Goal: Task Accomplishment & Management: Use online tool/utility

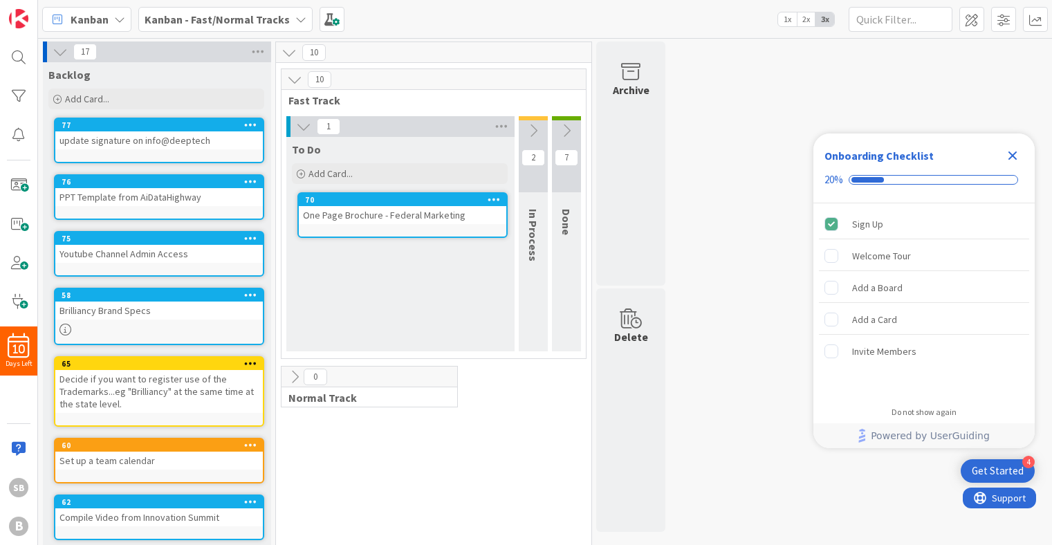
click at [300, 129] on icon at bounding box center [303, 126] width 15 height 15
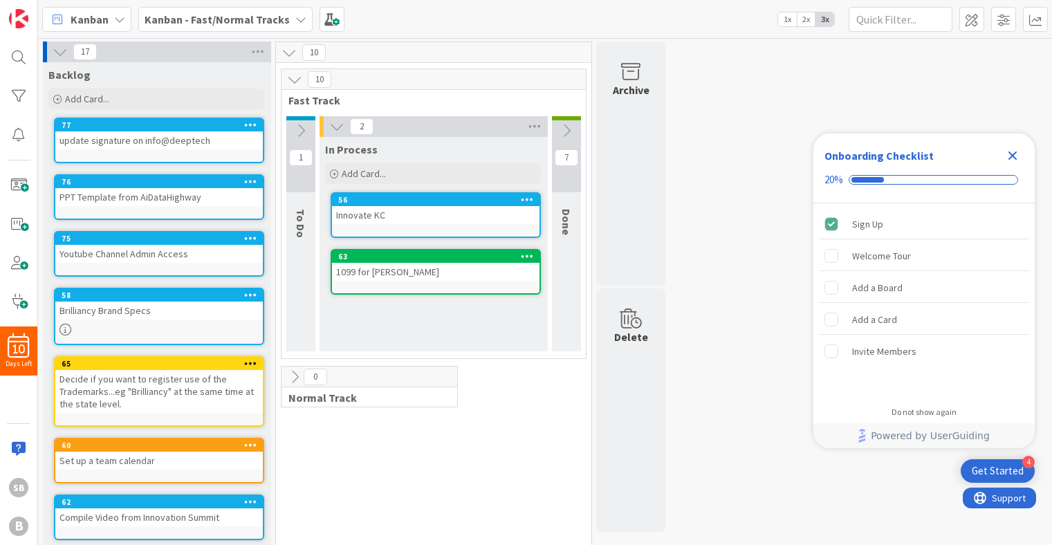
click at [564, 133] on icon at bounding box center [566, 130] width 15 height 15
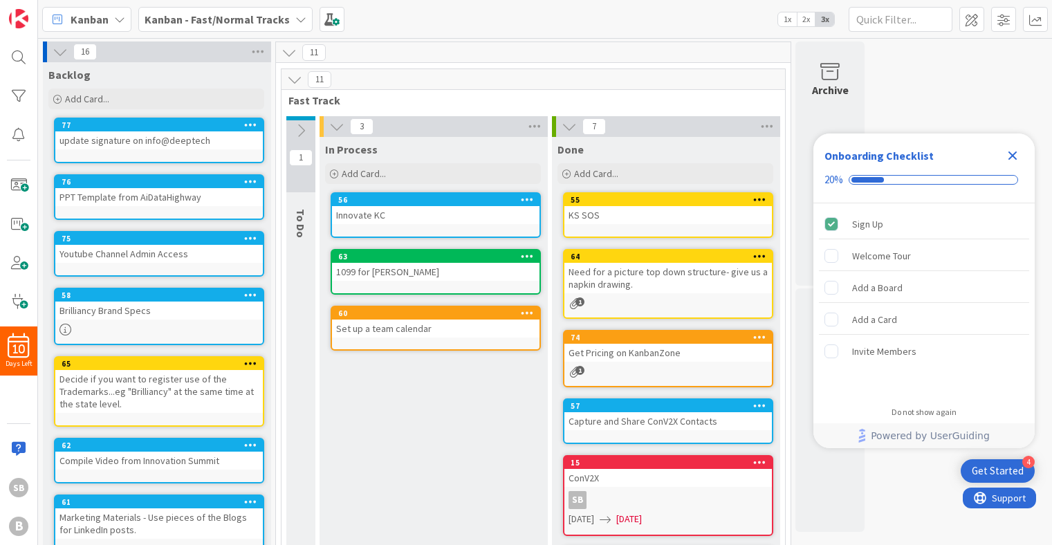
click at [444, 326] on div "Set up a team calendar" at bounding box center [435, 328] width 207 height 18
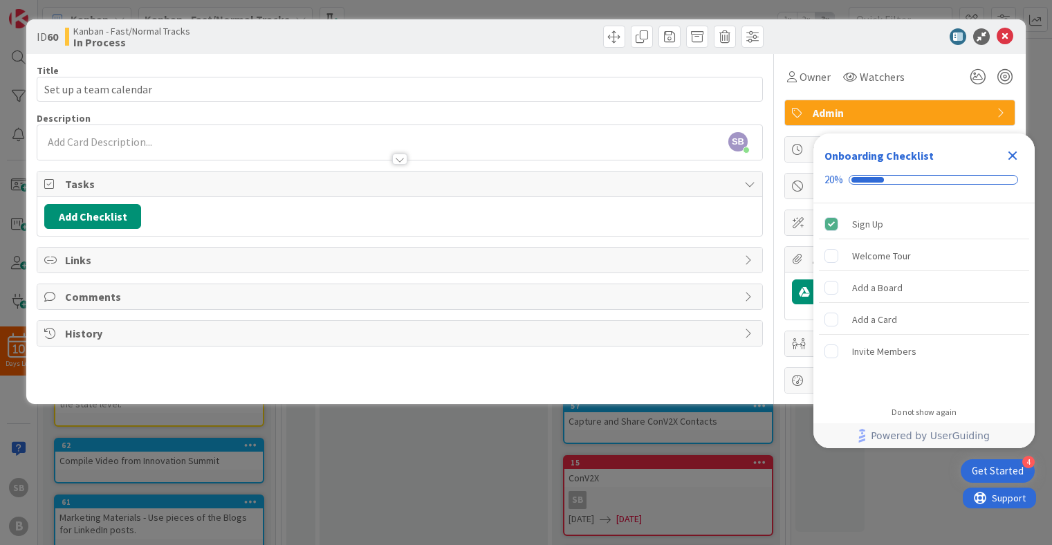
click at [1014, 154] on icon "Close Checklist" at bounding box center [1012, 155] width 17 height 17
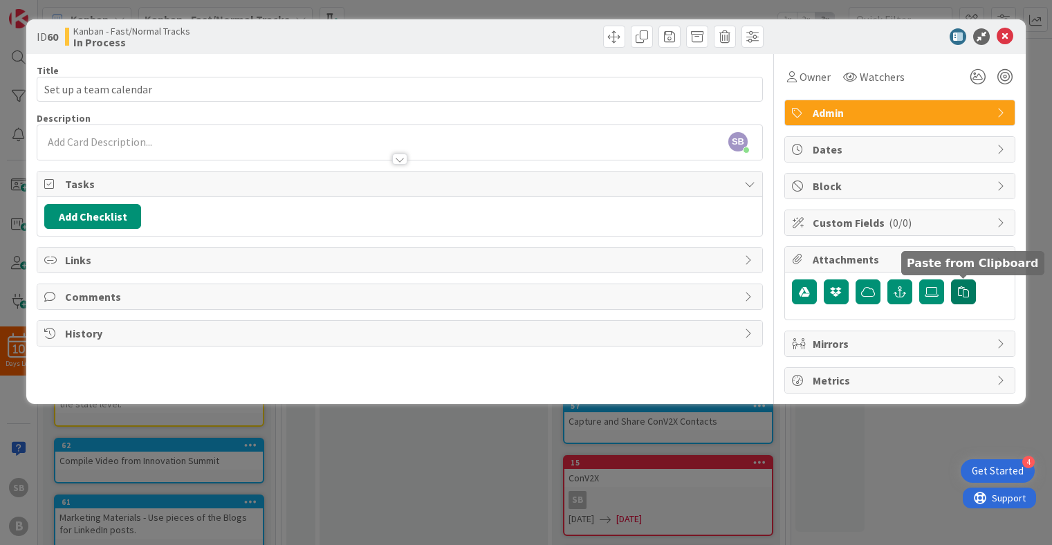
click at [956, 293] on button "button" at bounding box center [963, 291] width 25 height 25
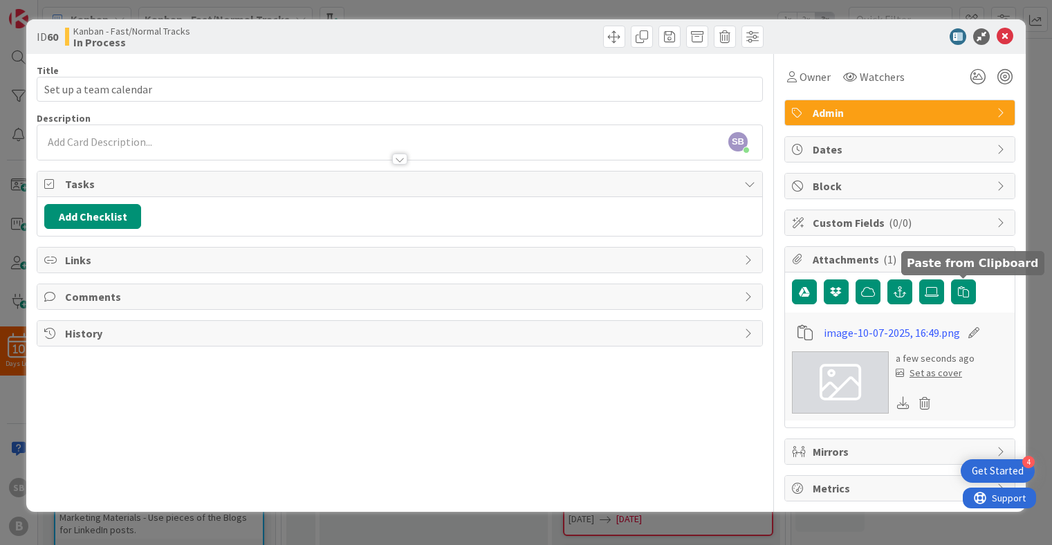
click at [938, 376] on div "Set as cover" at bounding box center [929, 373] width 66 height 15
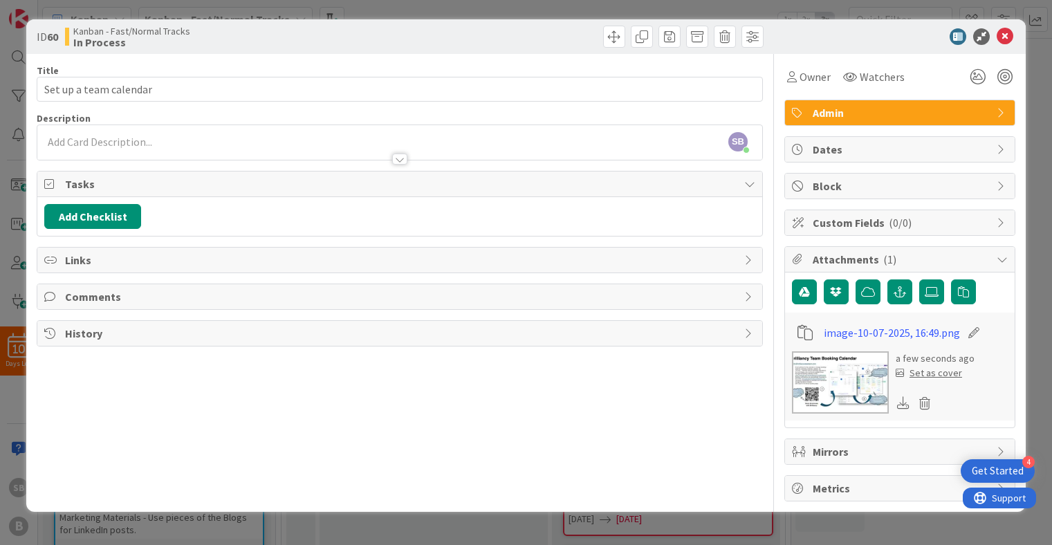
click at [934, 373] on div "Set as cover" at bounding box center [929, 373] width 66 height 15
click at [942, 372] on div "Set as cover" at bounding box center [929, 373] width 66 height 15
click at [1010, 40] on icon at bounding box center [1004, 36] width 17 height 17
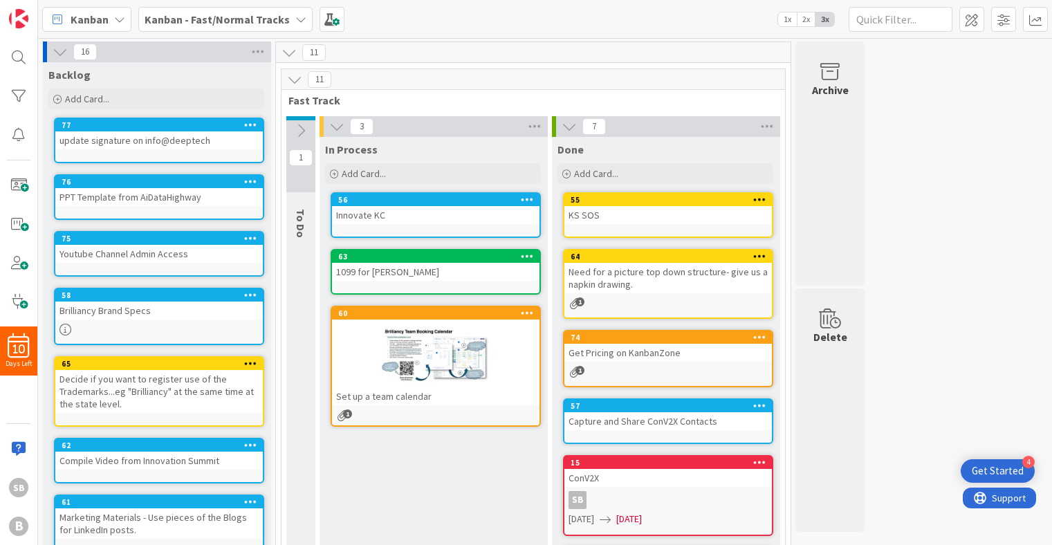
click at [436, 472] on div "In Process Add Card... 56 Innovate KC 63 1099 for [PERSON_NAME] 60 Set up a tea…" at bounding box center [432, 398] width 227 height 523
click at [443, 359] on div at bounding box center [435, 356] width 207 height 62
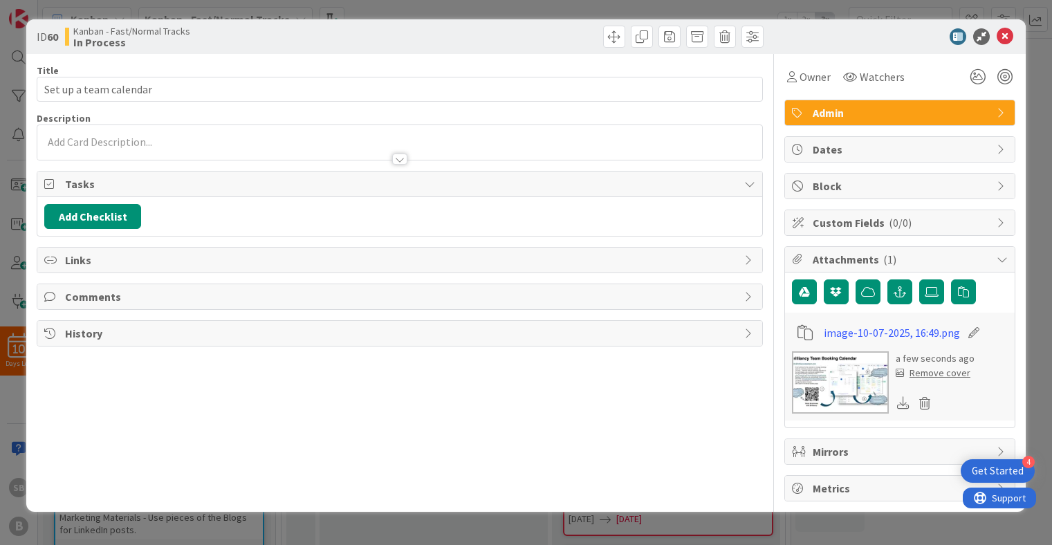
click at [822, 370] on img at bounding box center [840, 382] width 97 height 62
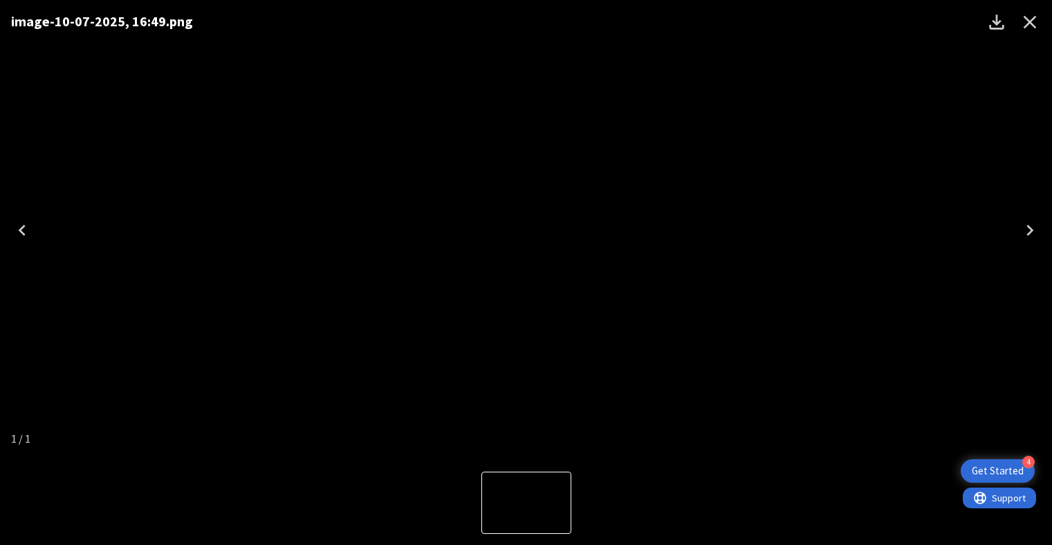
click at [1034, 27] on icon "Close" at bounding box center [1029, 22] width 13 height 13
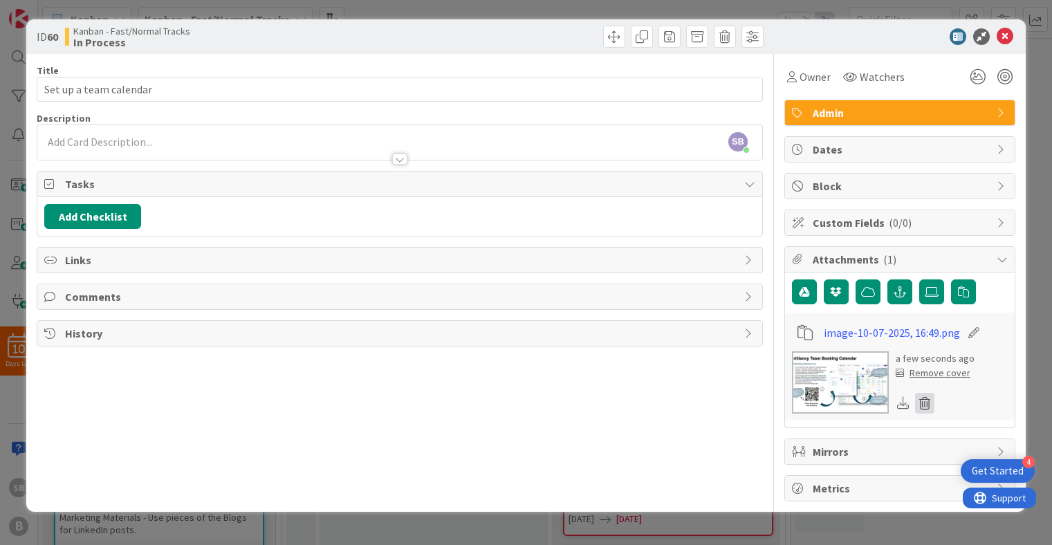
click at [923, 401] on icon at bounding box center [924, 403] width 19 height 21
click at [788, 470] on button "Delete" at bounding box center [796, 470] width 52 height 25
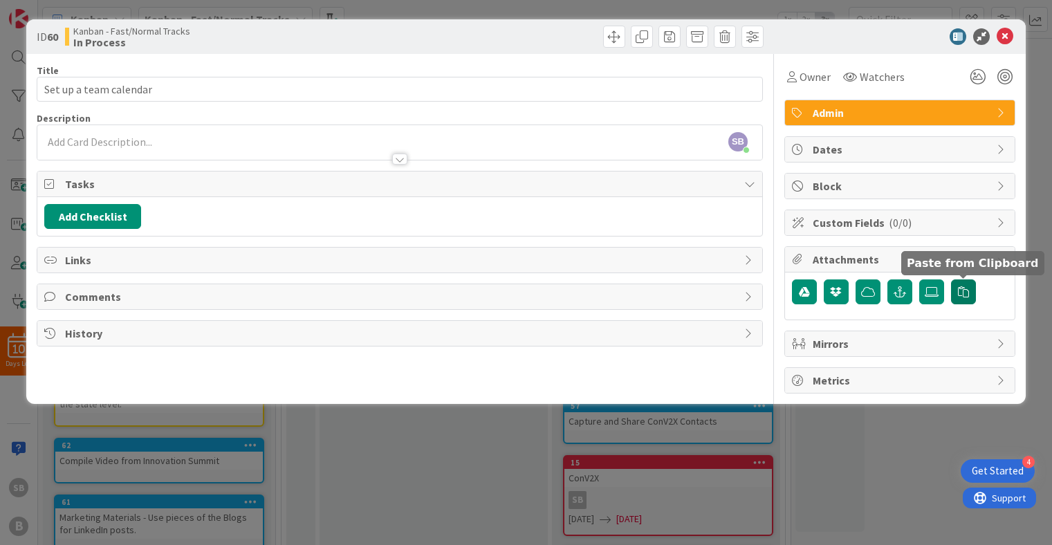
click at [963, 288] on icon "button" at bounding box center [963, 291] width 11 height 11
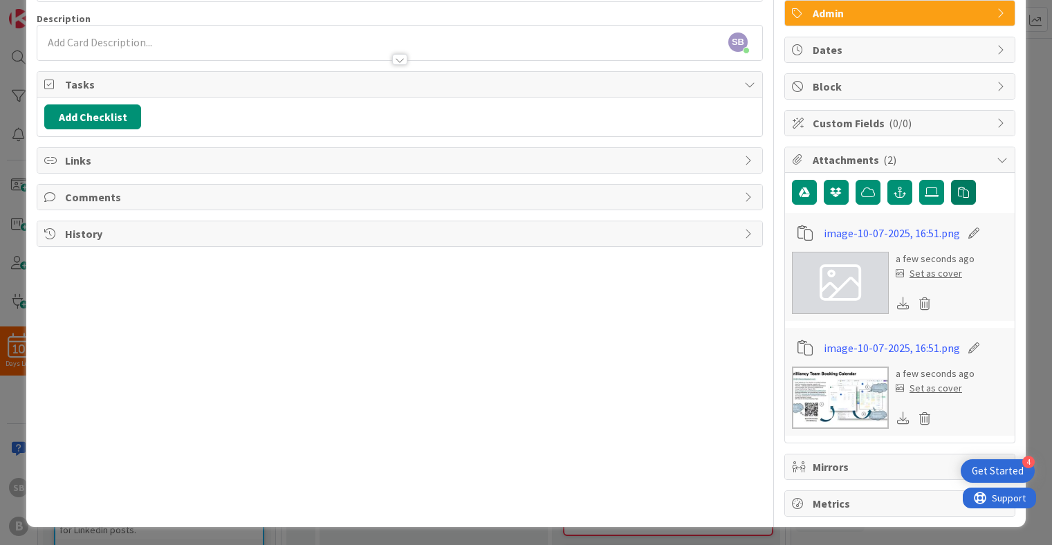
scroll to position [101, 0]
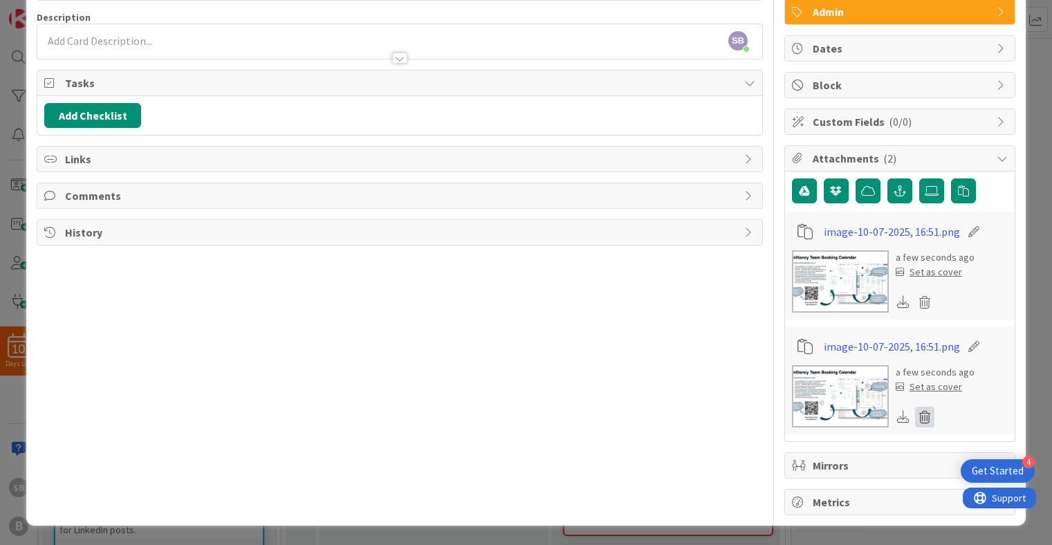
click at [929, 414] on icon at bounding box center [924, 417] width 19 height 21
click at [794, 487] on button "Delete" at bounding box center [796, 484] width 52 height 25
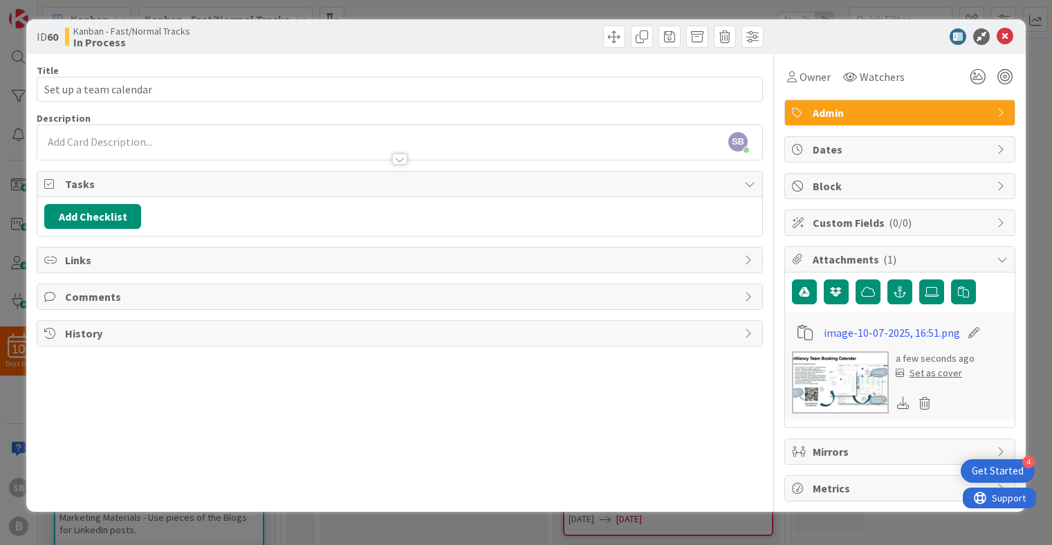
scroll to position [0, 0]
click at [940, 369] on div "Set as cover" at bounding box center [929, 373] width 66 height 15
click at [1007, 41] on icon at bounding box center [1004, 36] width 17 height 17
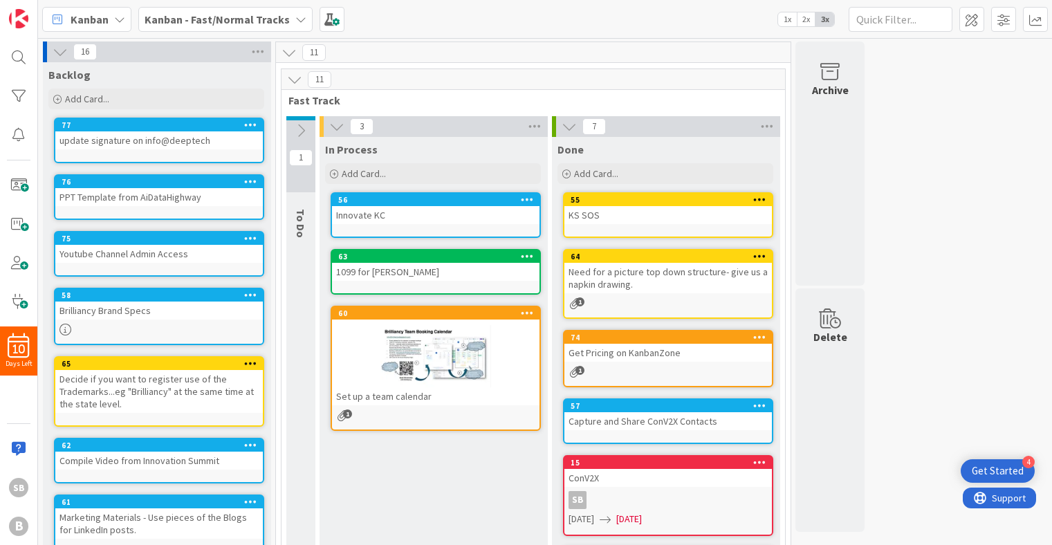
click at [447, 498] on div "In Process Add Card... 56 Innovate KC 63 1099 for [PERSON_NAME] 60 Set up a tea…" at bounding box center [432, 398] width 227 height 523
click at [530, 313] on icon at bounding box center [527, 313] width 13 height 10
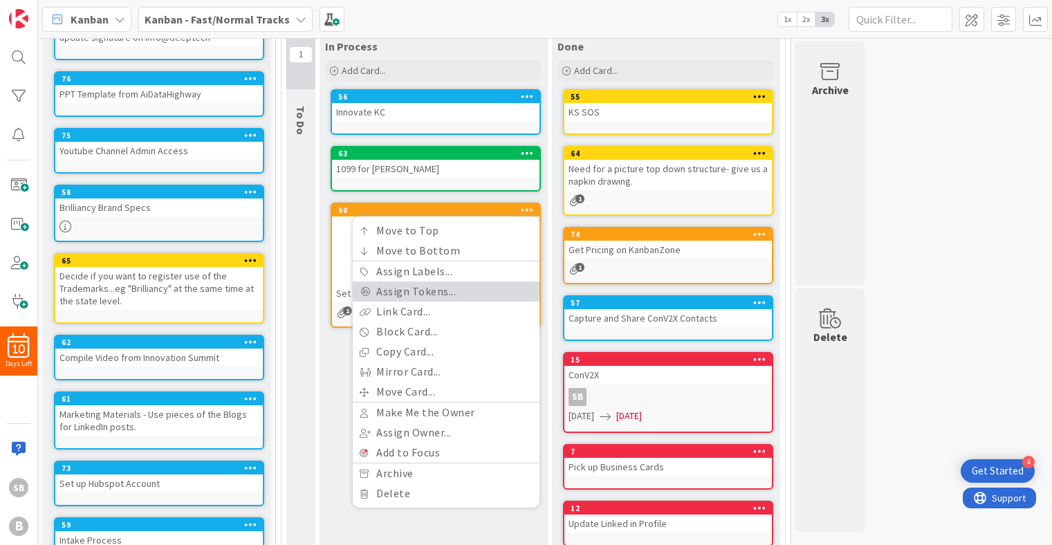
scroll to position [104, 0]
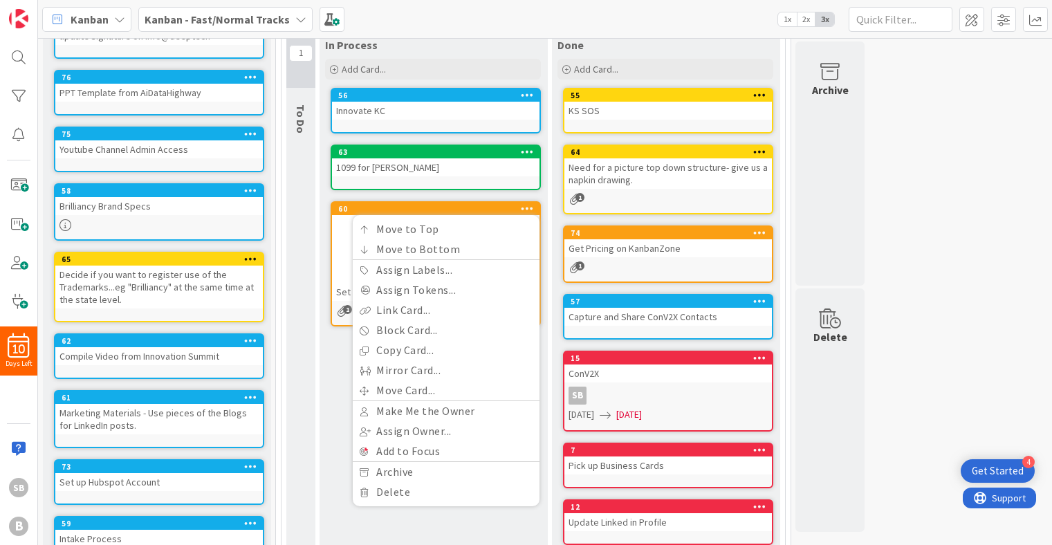
click at [868, 285] on div "16 Backlog Add Card... 77 update signature on info@deeptech 76 PPT Template fro…" at bounding box center [545, 303] width 1008 height 732
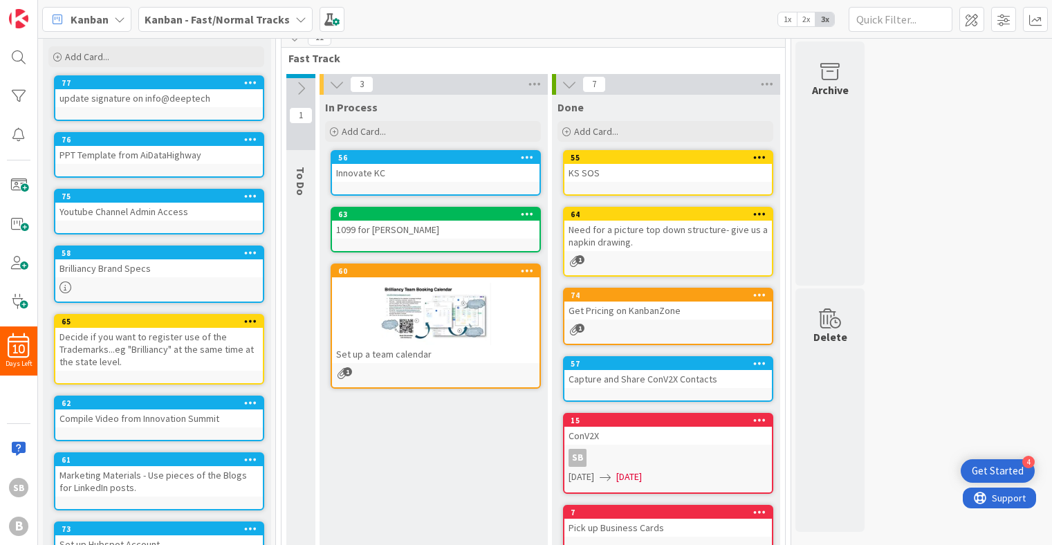
scroll to position [0, 0]
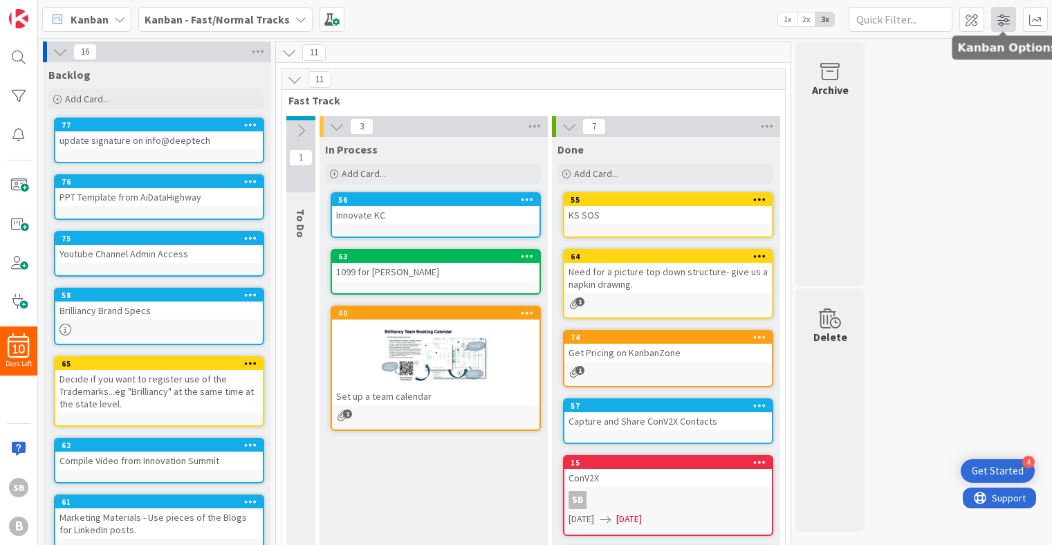
click at [1006, 24] on span at bounding box center [1003, 19] width 25 height 25
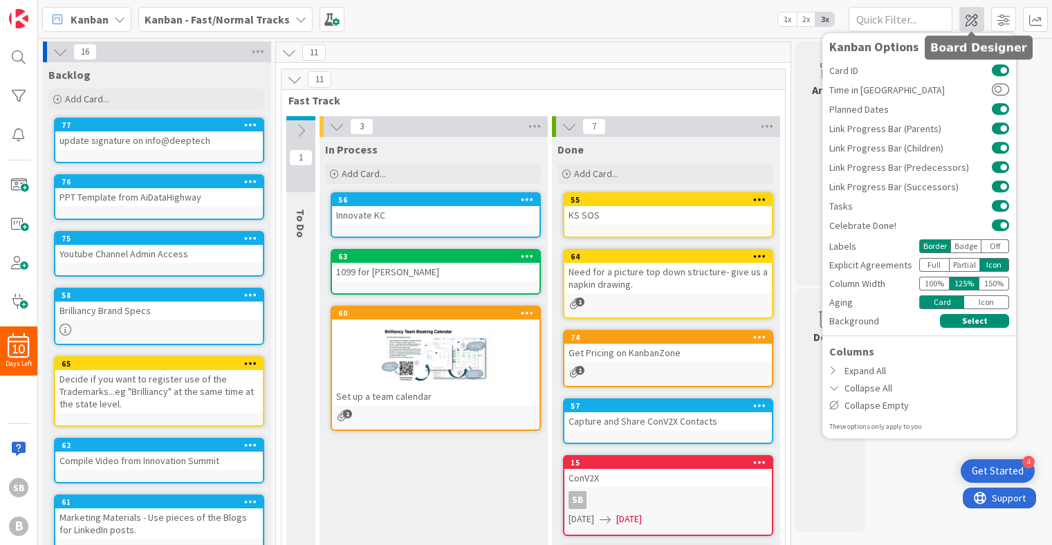
click at [973, 23] on span at bounding box center [971, 19] width 25 height 25
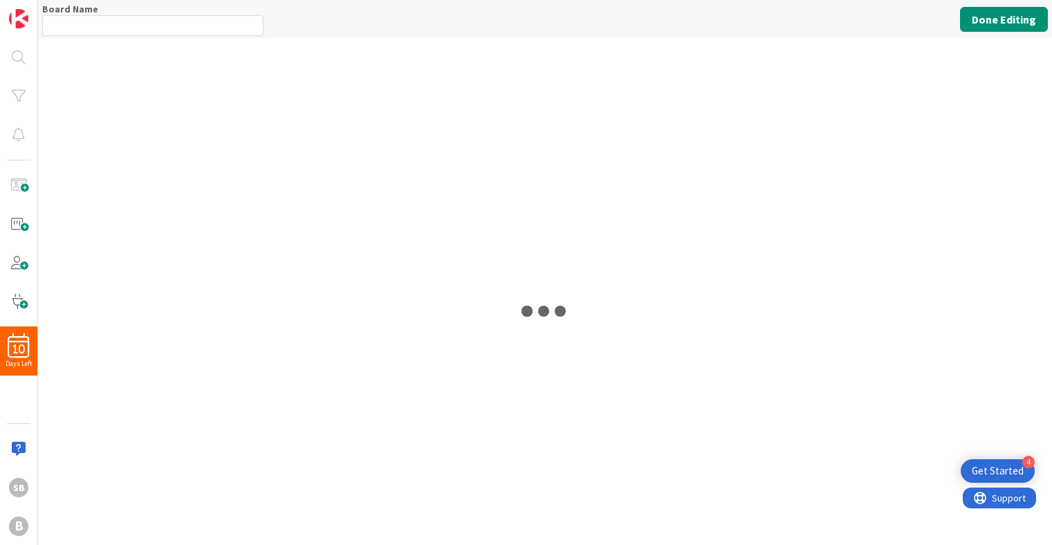
type input "Kanban - Fast/Normal Tracks"
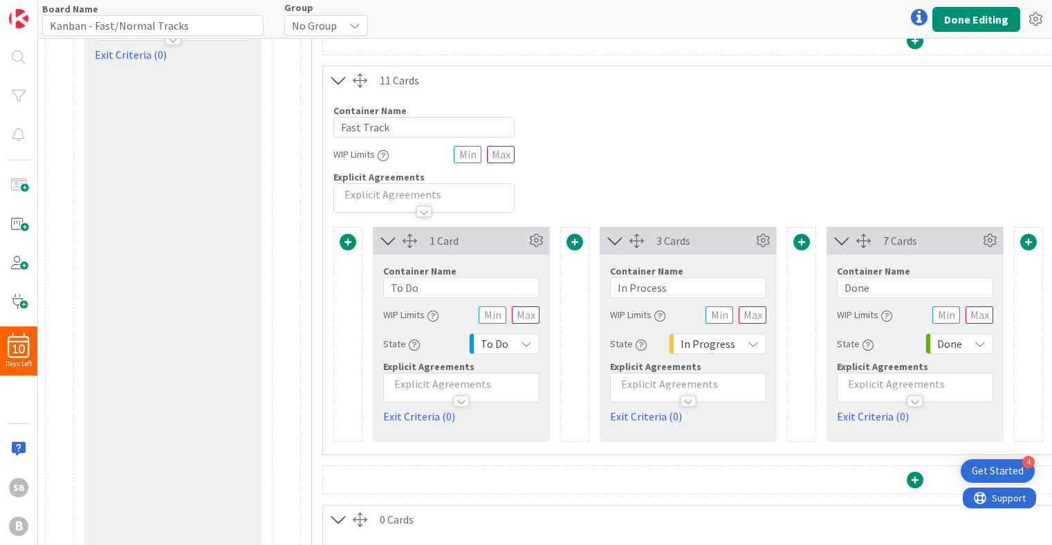
scroll to position [181, 0]
click at [1029, 244] on span at bounding box center [1028, 241] width 17 height 17
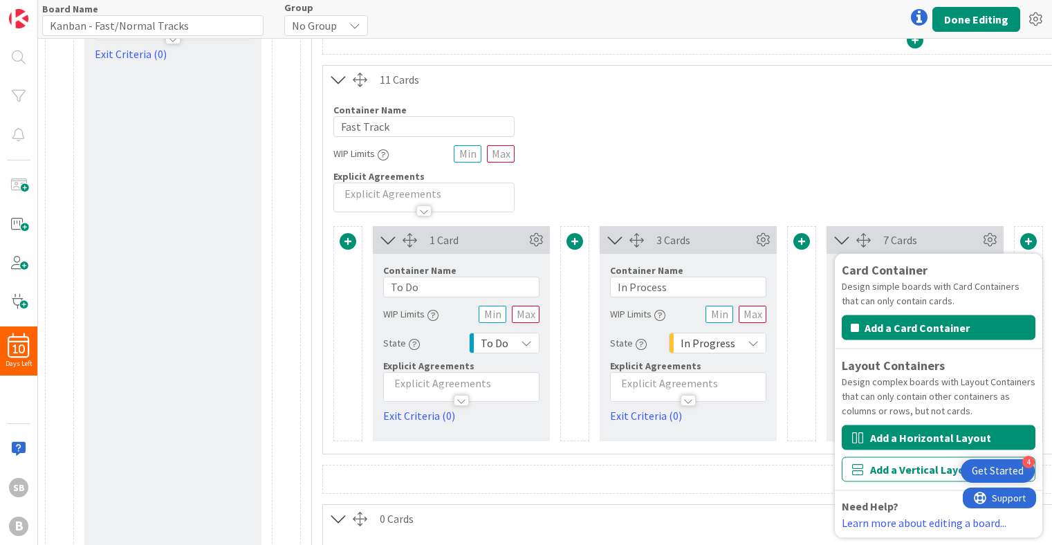
scroll to position [224, 0]
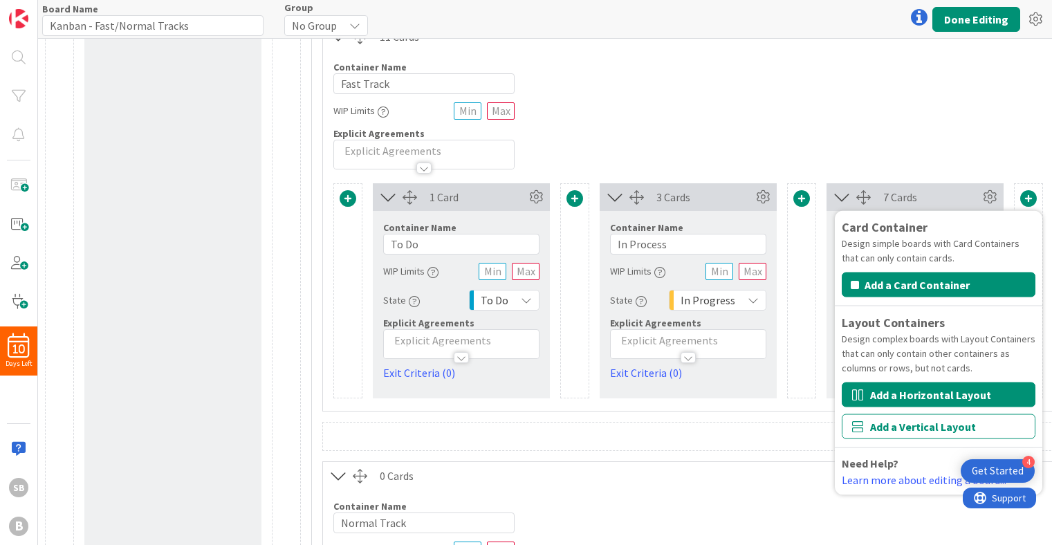
click at [881, 400] on button "Add a Horizontal Layout" at bounding box center [939, 394] width 194 height 25
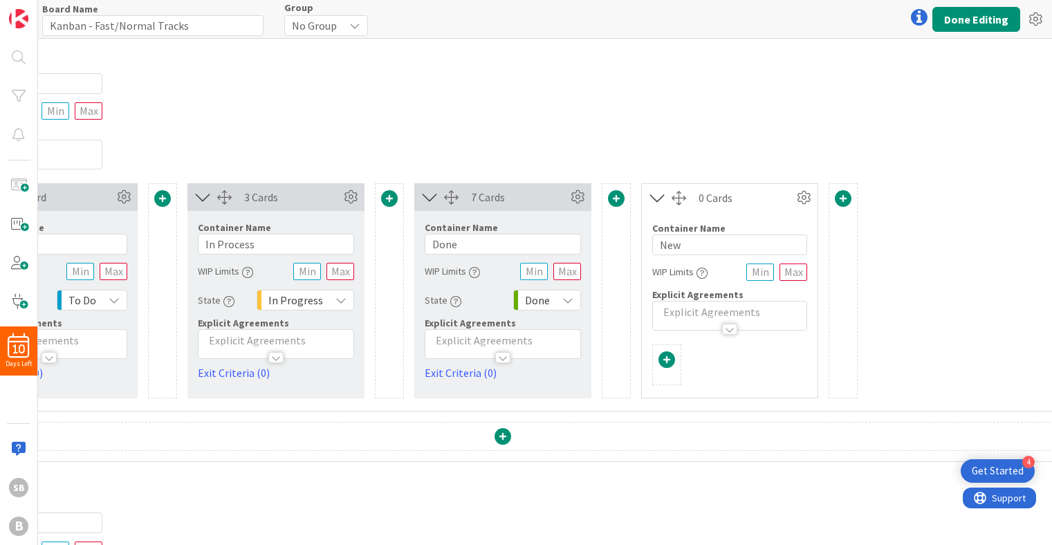
scroll to position [224, 513]
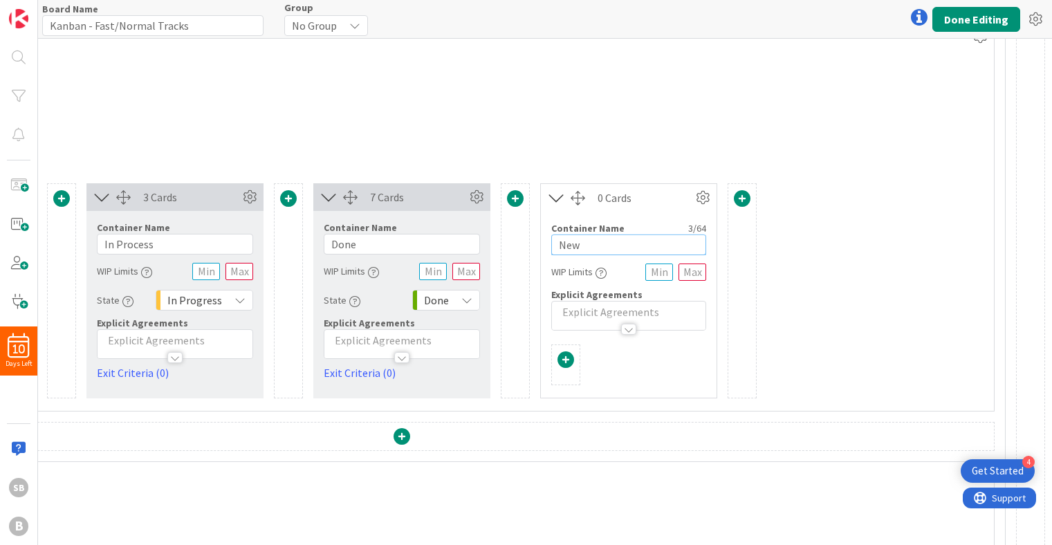
click at [609, 250] on input "New" at bounding box center [628, 244] width 155 height 21
drag, startPoint x: 609, startPoint y: 250, endPoint x: 528, endPoint y: 243, distance: 81.1
click at [528, 243] on div "1 Card Container Name 5 / 64 To Do WIP Limits State To Do Explicit Agreements E…" at bounding box center [401, 290] width 1163 height 215
type input "Waiting"
click at [747, 199] on span at bounding box center [742, 198] width 17 height 17
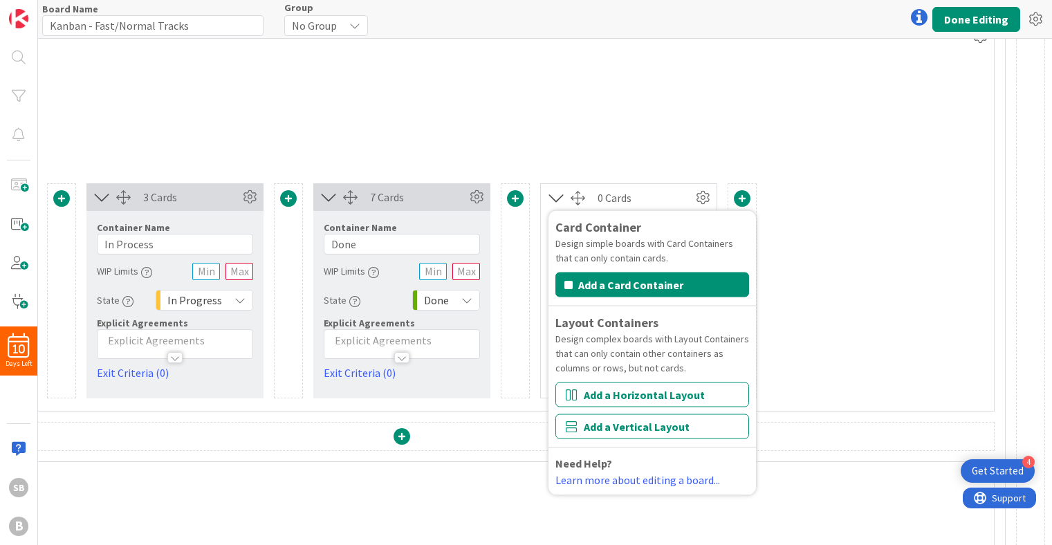
click at [799, 156] on div "Container Name 10 / 64 Fast Track WIP Limits Explicit Agreements" at bounding box center [402, 109] width 1184 height 119
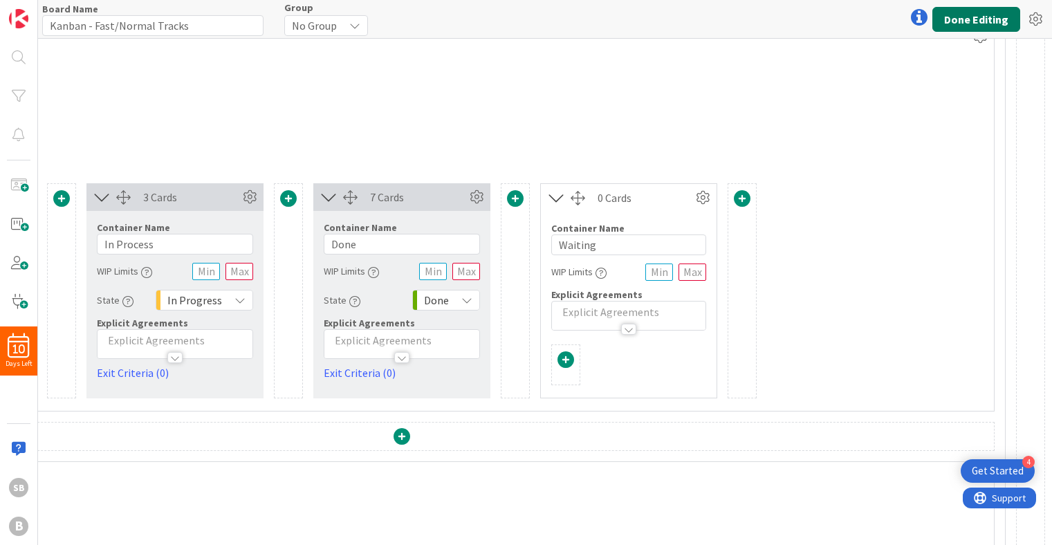
click at [987, 17] on button "Done Editing" at bounding box center [976, 19] width 88 height 25
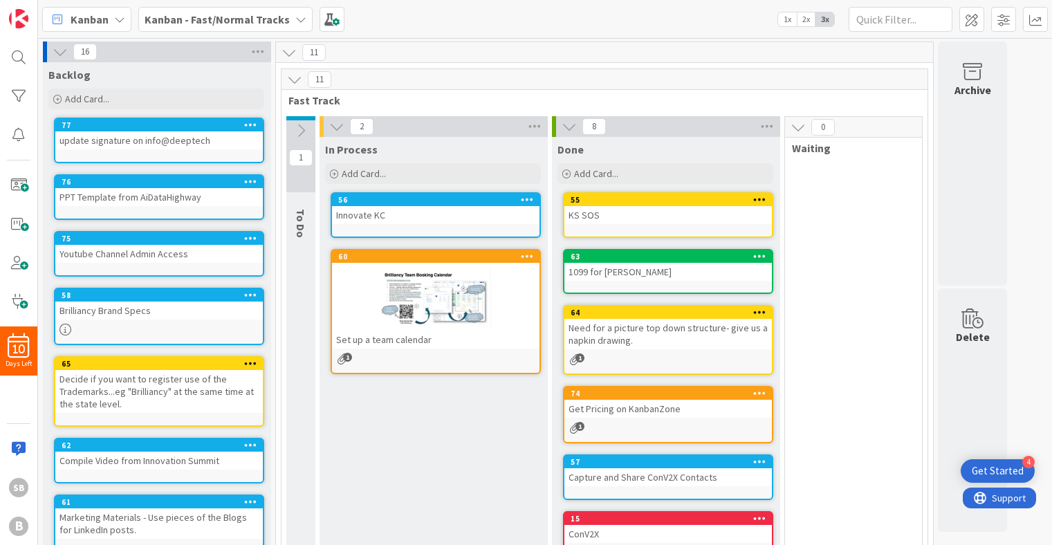
click at [849, 176] on div "0 Waiting" at bounding box center [853, 416] width 138 height 600
click at [969, 24] on span at bounding box center [971, 19] width 25 height 25
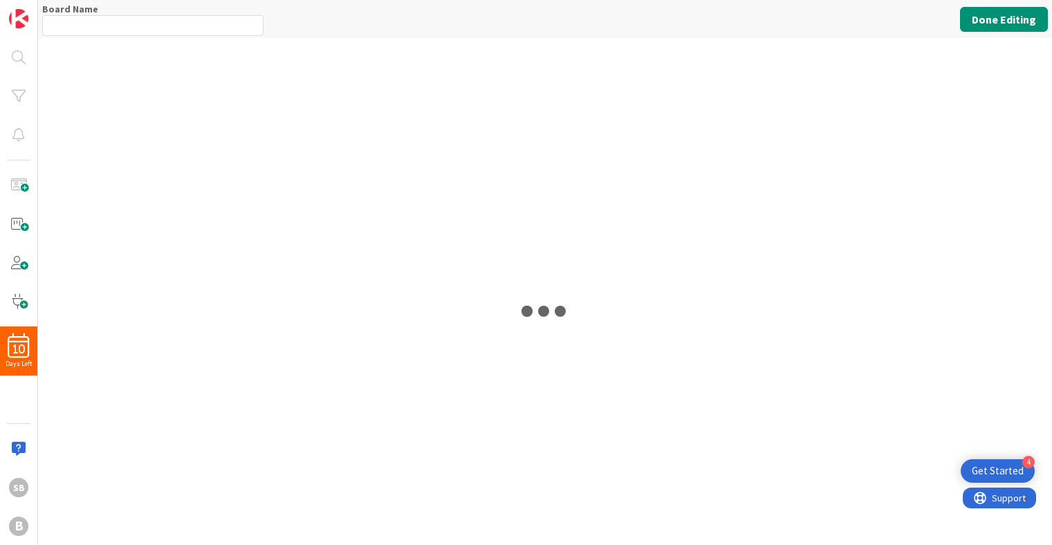
type input "Kanban - Fast/Normal Tracks"
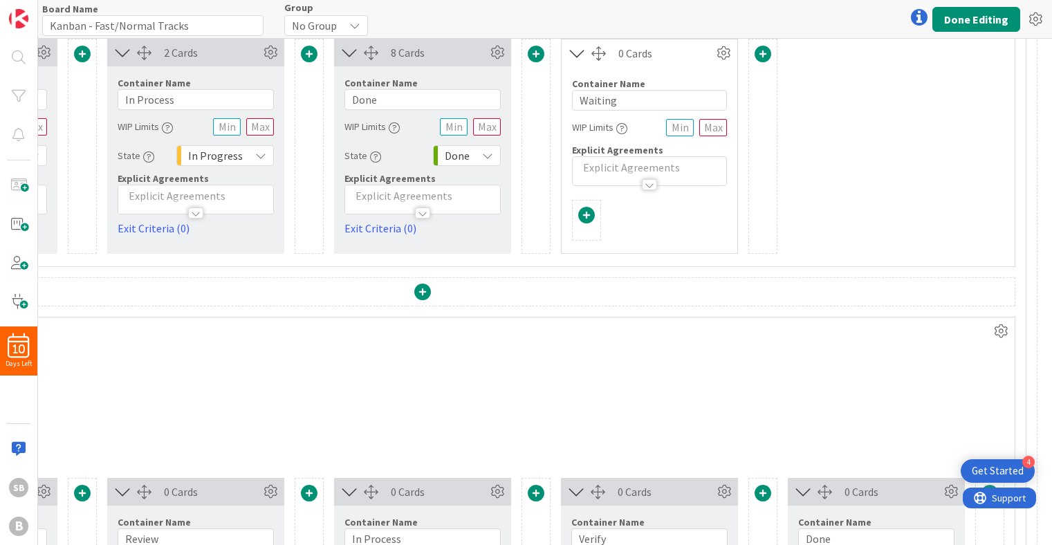
scroll to position [369, 494]
click at [680, 165] on p at bounding box center [647, 168] width 140 height 16
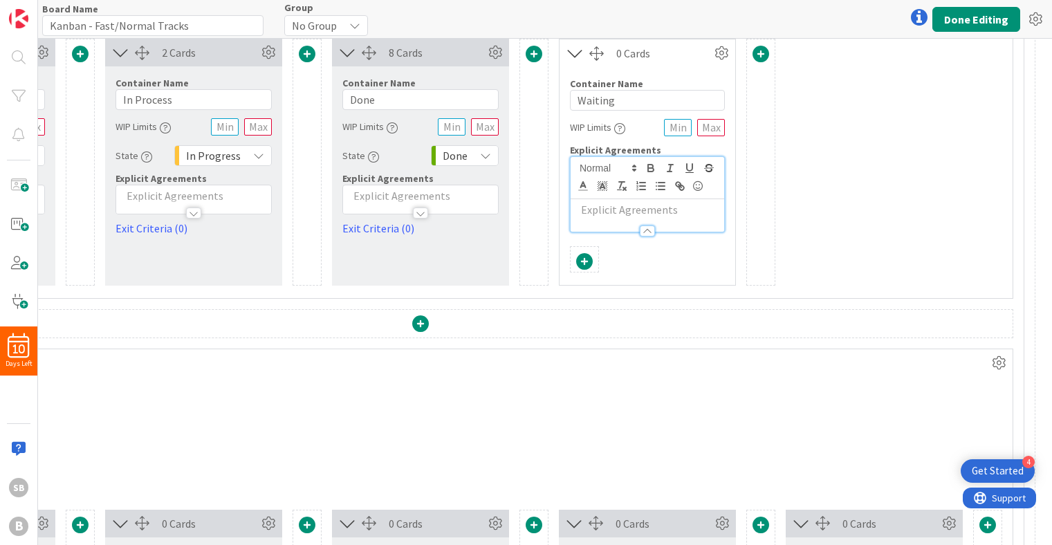
click at [633, 145] on span "Explicit Agreements" at bounding box center [615, 150] width 91 height 12
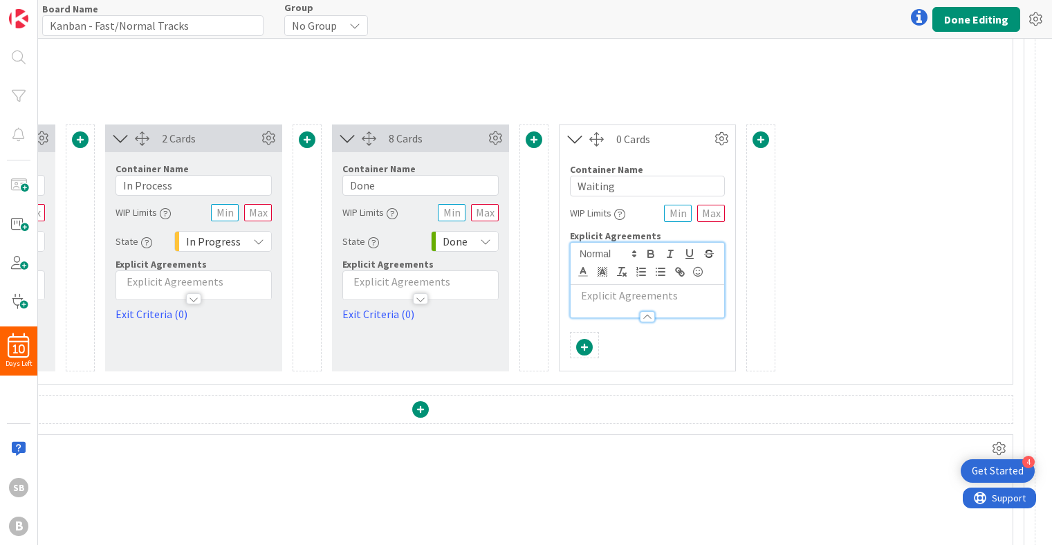
scroll to position [243, 494]
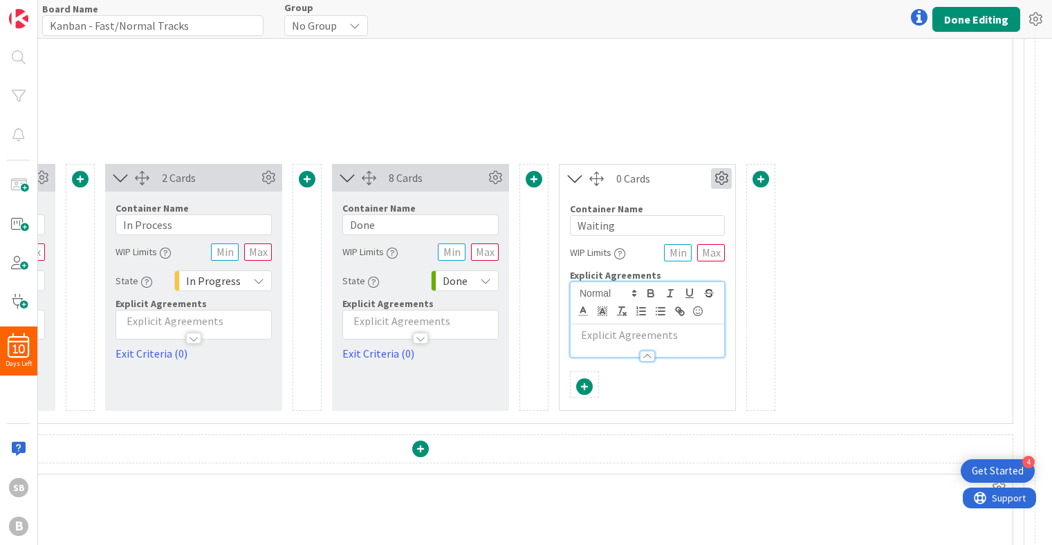
click at [716, 181] on icon at bounding box center [721, 178] width 21 height 21
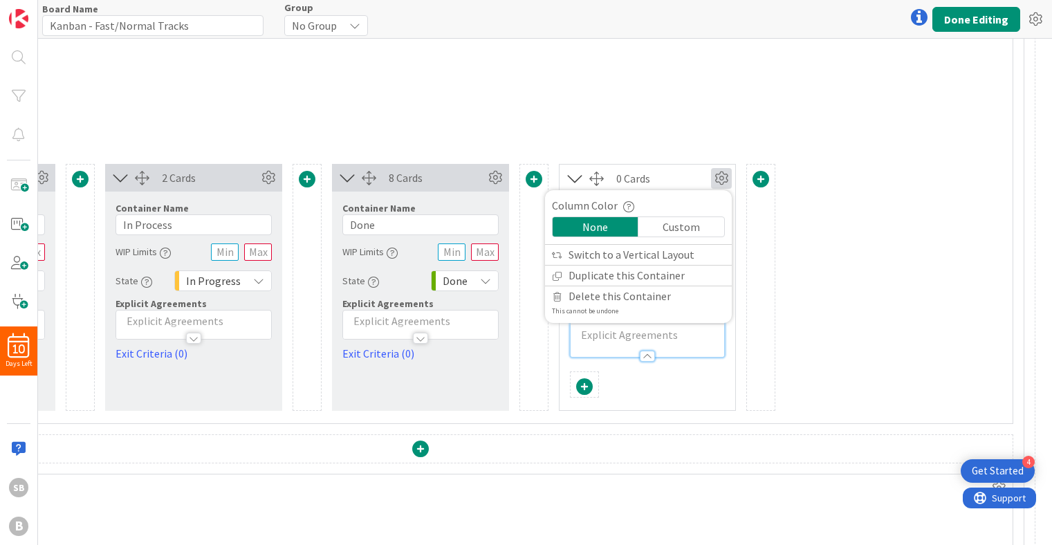
click at [671, 223] on div "Custom" at bounding box center [681, 226] width 86 height 19
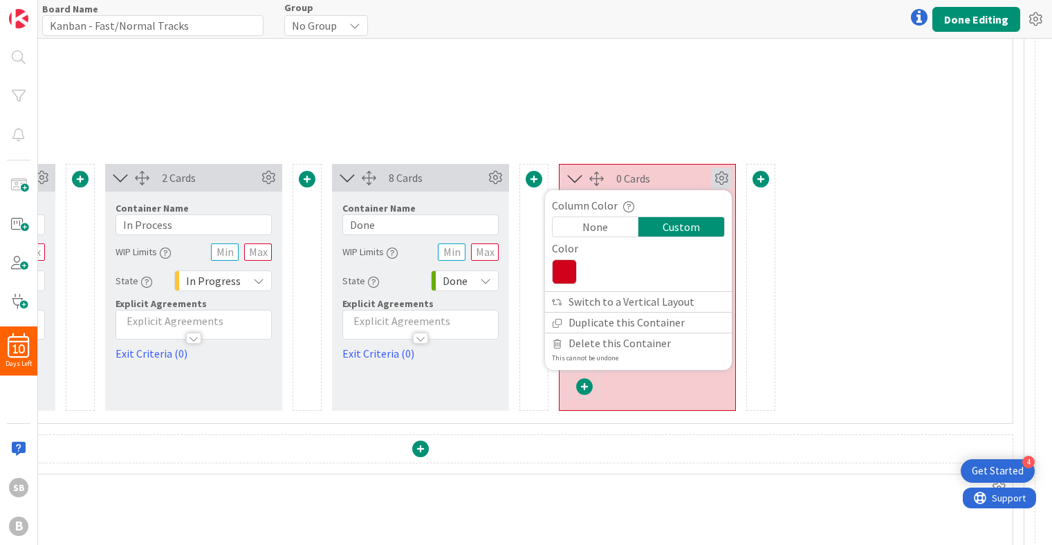
click at [784, 252] on div "1 Card Container Name 5 / 64 To Do WIP Limits State To Do Explicit Agreements E…" at bounding box center [420, 287] width 1163 height 247
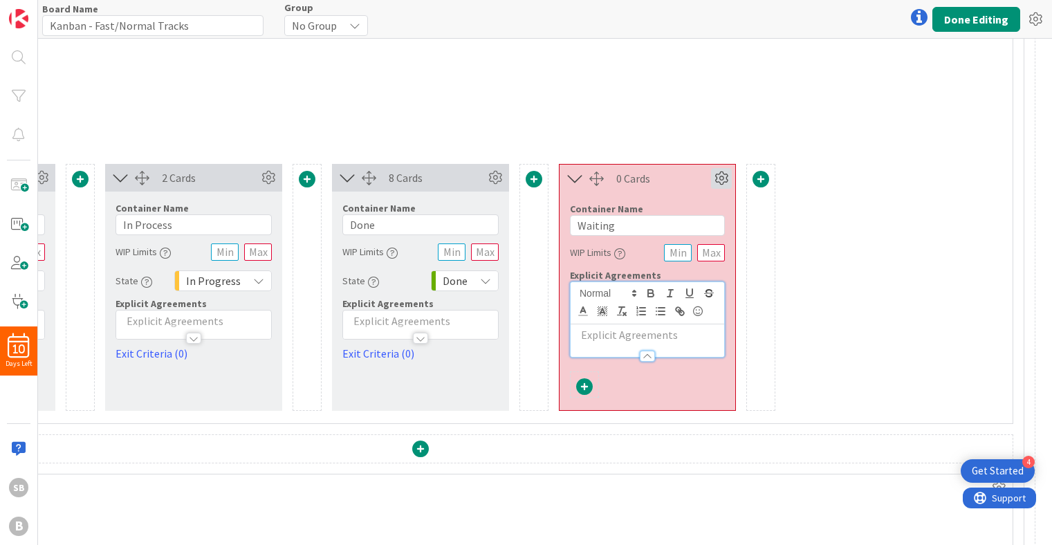
click at [714, 182] on icon at bounding box center [721, 178] width 21 height 21
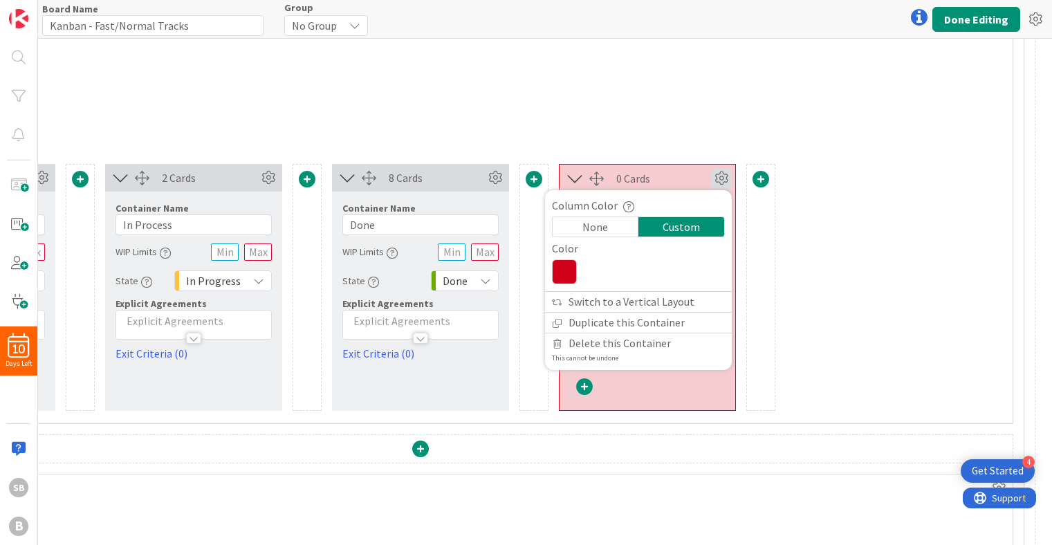
click at [685, 179] on div "0 Cards" at bounding box center [663, 178] width 95 height 17
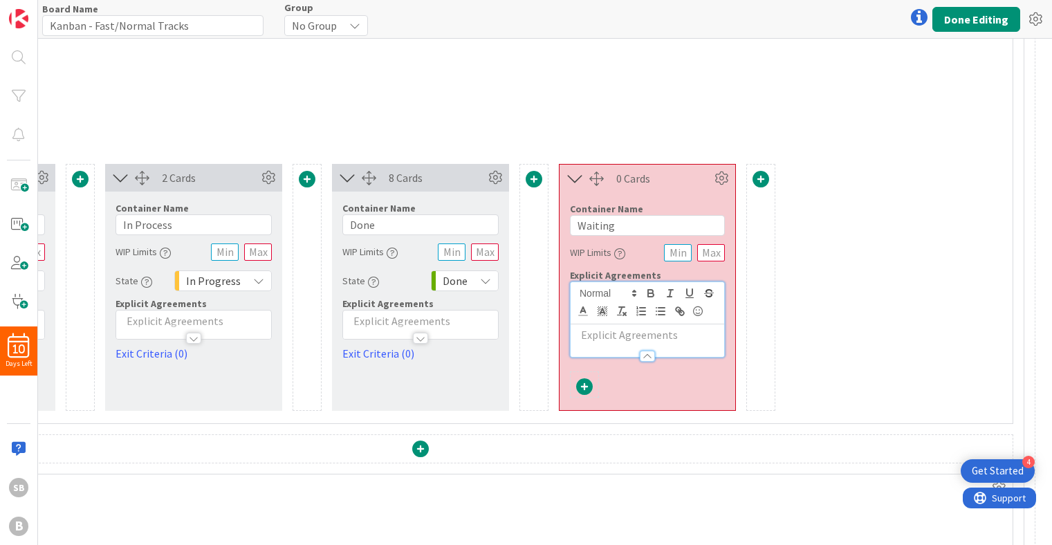
click at [626, 340] on p at bounding box center [647, 335] width 140 height 16
click at [655, 169] on div "0 Cards Column Color None Custom Color Switch to a Vertical Layout Duplicate th…" at bounding box center [647, 179] width 176 height 28
click at [976, 17] on button "Done Editing" at bounding box center [976, 19] width 88 height 25
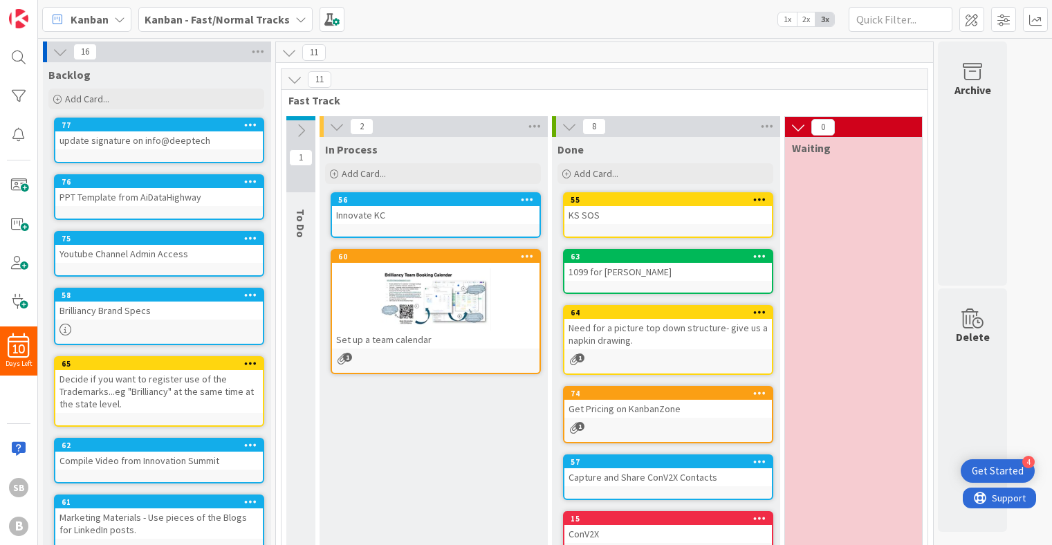
click at [859, 177] on div "0 Waiting" at bounding box center [853, 416] width 138 height 600
click at [797, 128] on icon at bounding box center [797, 127] width 15 height 15
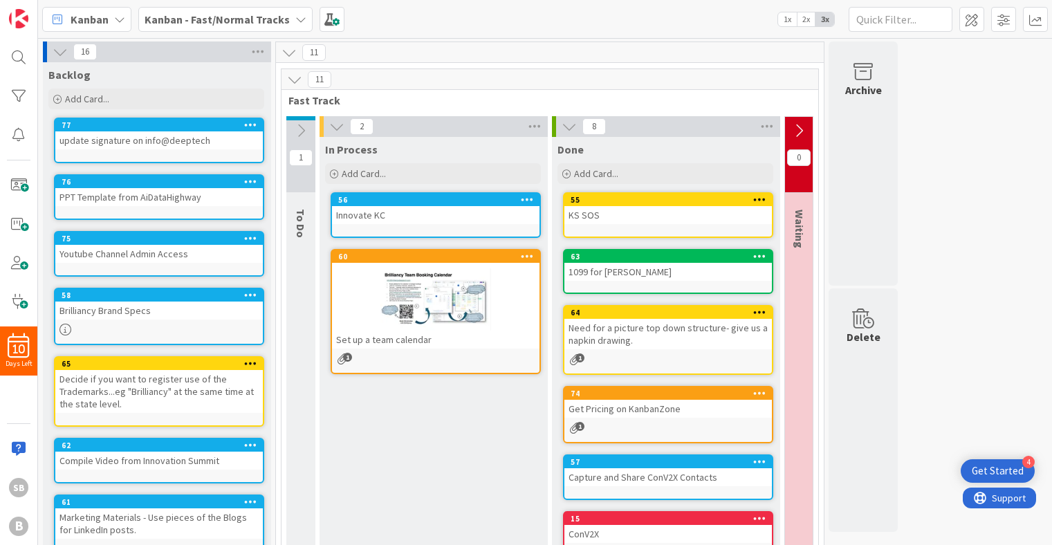
click at [797, 128] on icon at bounding box center [798, 130] width 15 height 15
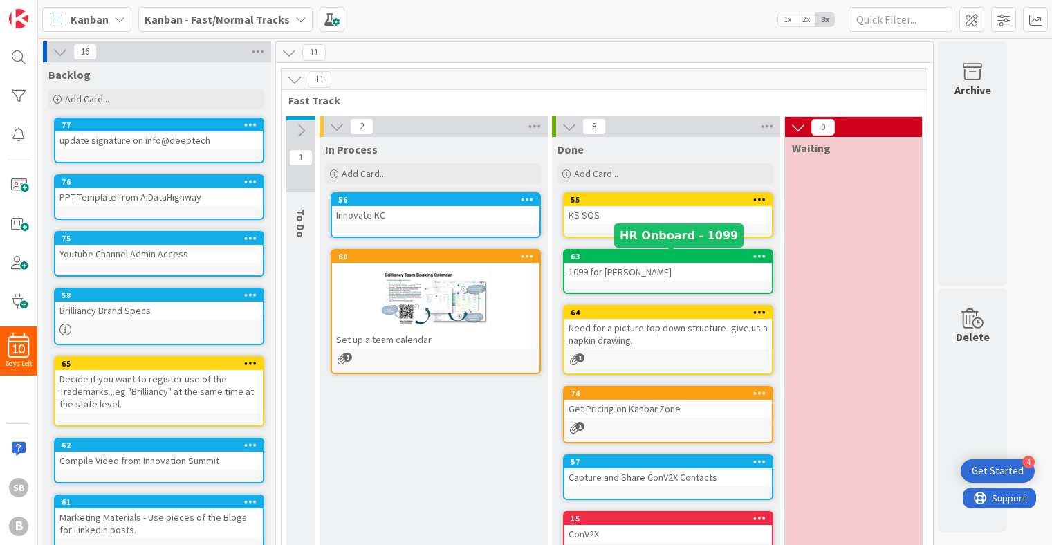
click at [848, 268] on div "0 Waiting" at bounding box center [853, 416] width 138 height 600
click at [760, 253] on icon at bounding box center [759, 256] width 13 height 10
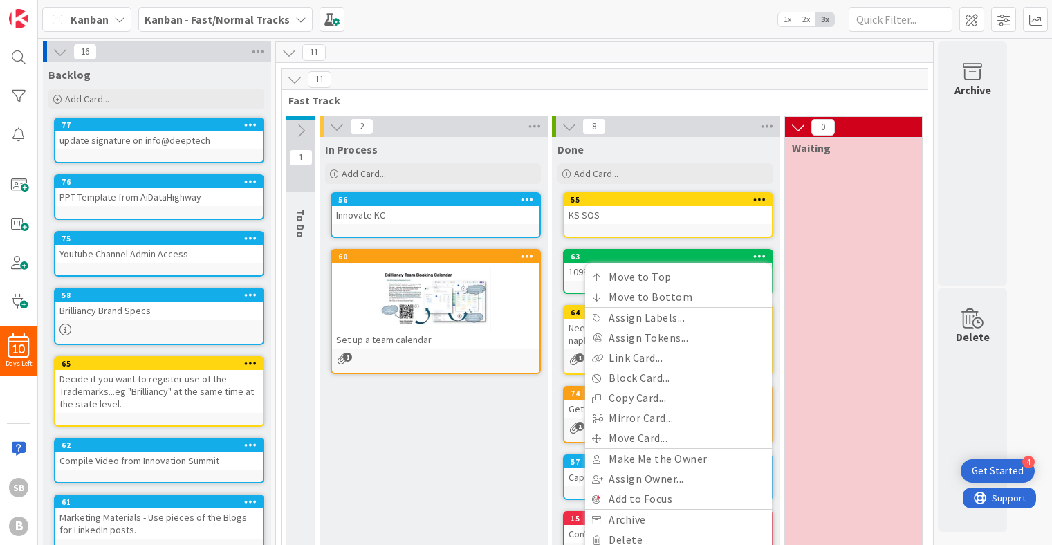
click at [841, 237] on div "0 Waiting" at bounding box center [853, 416] width 138 height 600
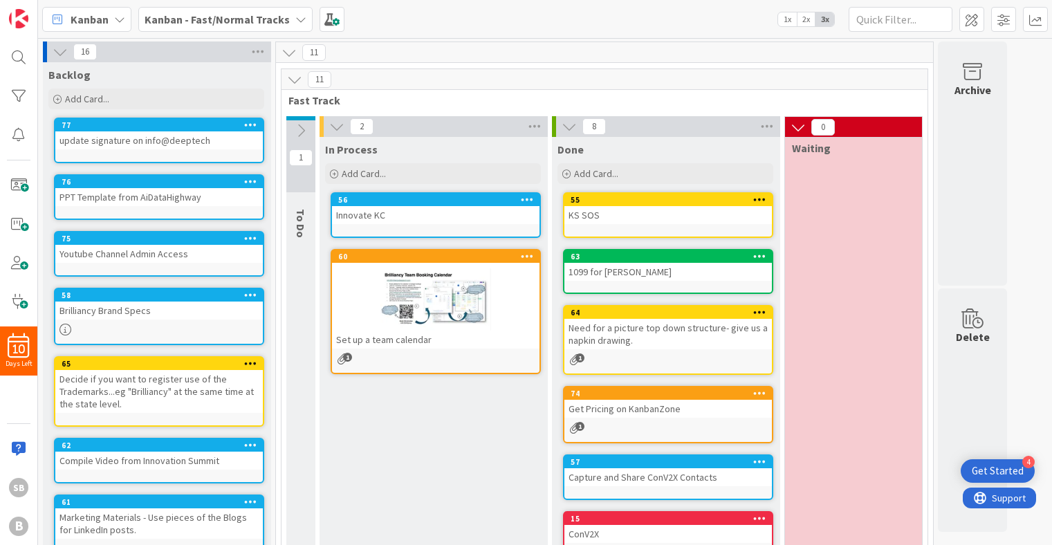
click at [801, 123] on icon at bounding box center [797, 127] width 15 height 15
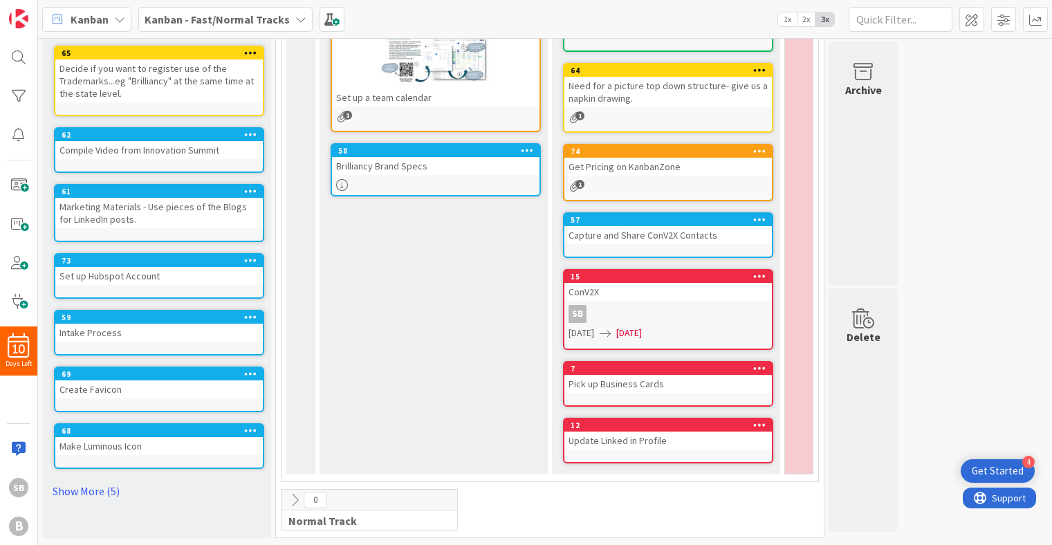
scroll to position [241, 0]
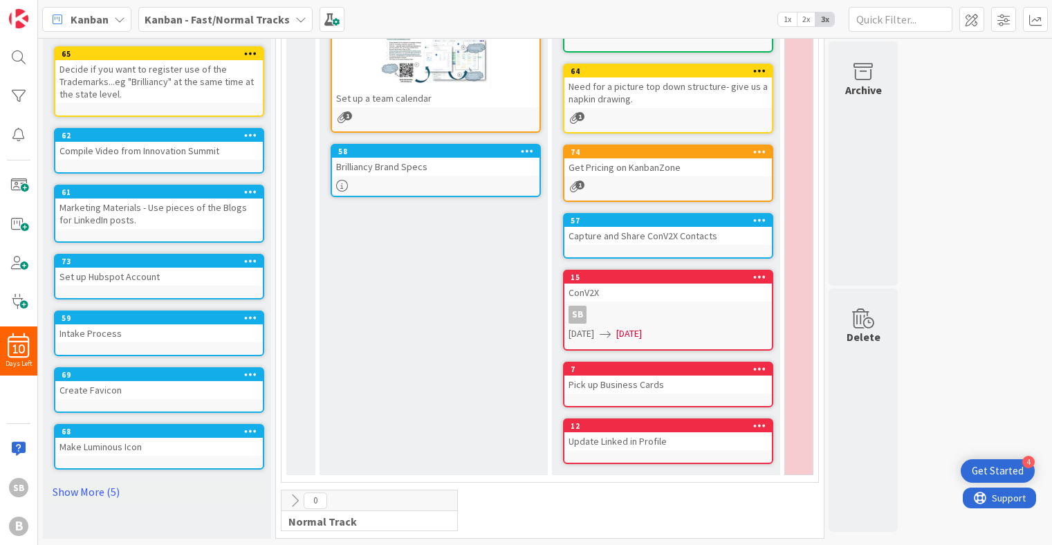
click at [133, 272] on div "Set up Hubspot Account" at bounding box center [158, 277] width 207 height 18
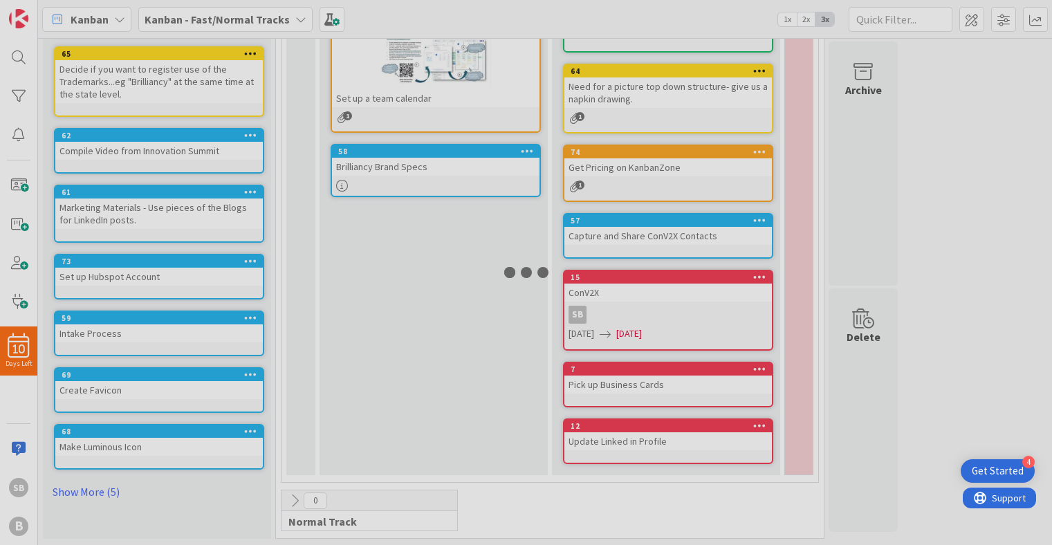
click at [133, 272] on div at bounding box center [526, 272] width 1052 height 545
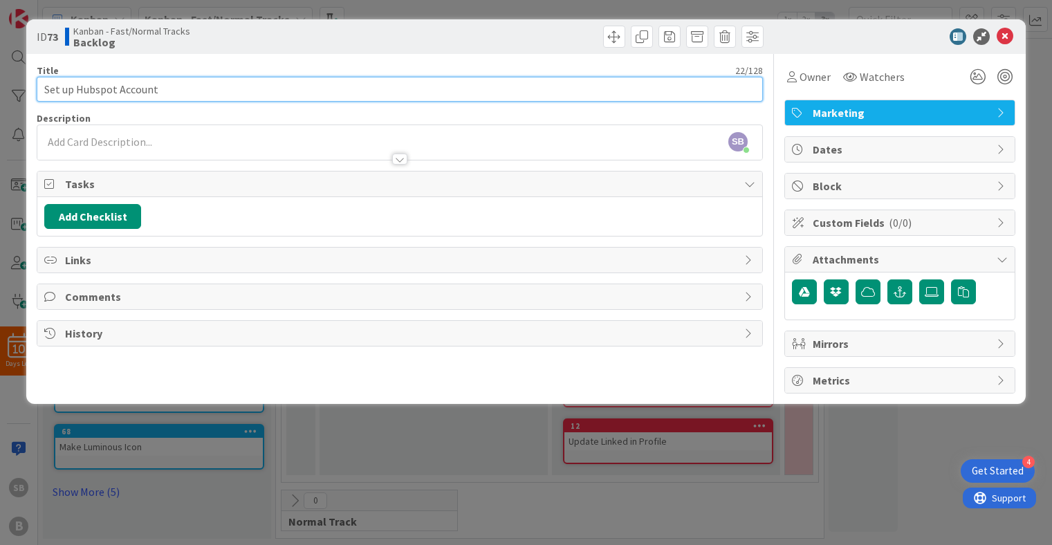
drag, startPoint x: 176, startPoint y: 100, endPoint x: 54, endPoint y: 68, distance: 125.8
click at [54, 68] on div "Title 22 / 128 Set up Hubspot Account" at bounding box center [400, 82] width 726 height 37
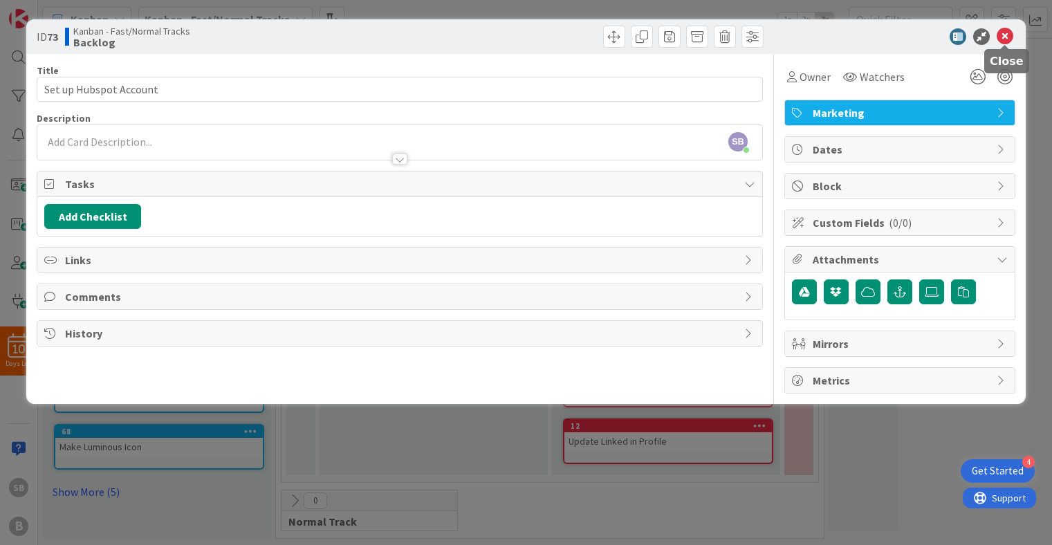
click at [1003, 36] on icon at bounding box center [1004, 36] width 17 height 17
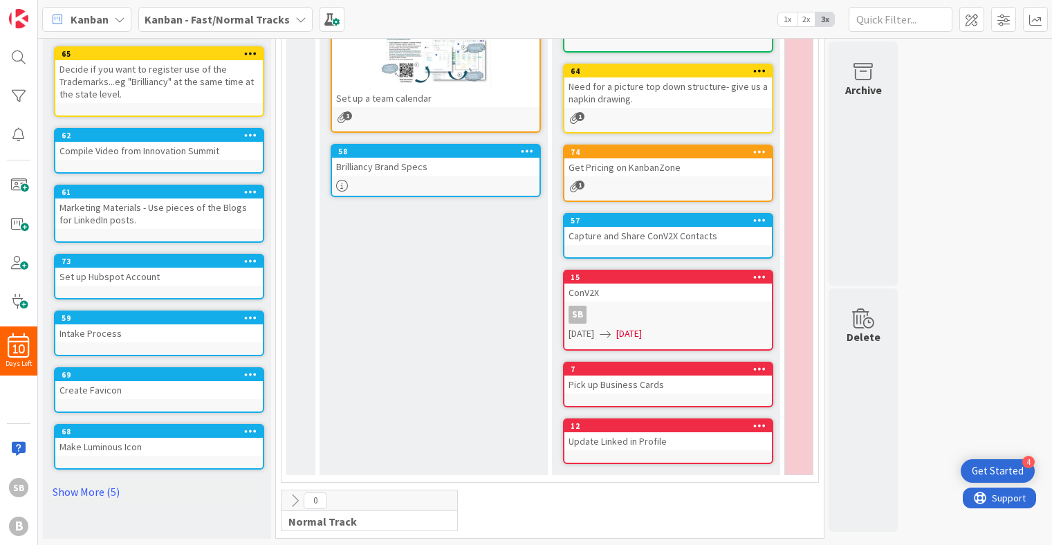
click at [98, 328] on div "Intake Process" at bounding box center [158, 333] width 207 height 18
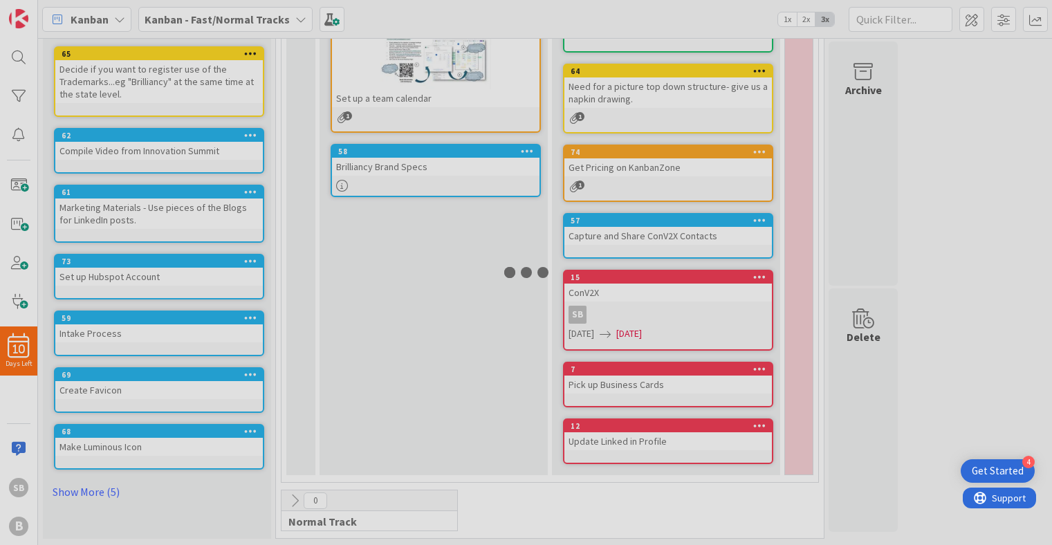
click at [98, 328] on div at bounding box center [526, 272] width 1052 height 545
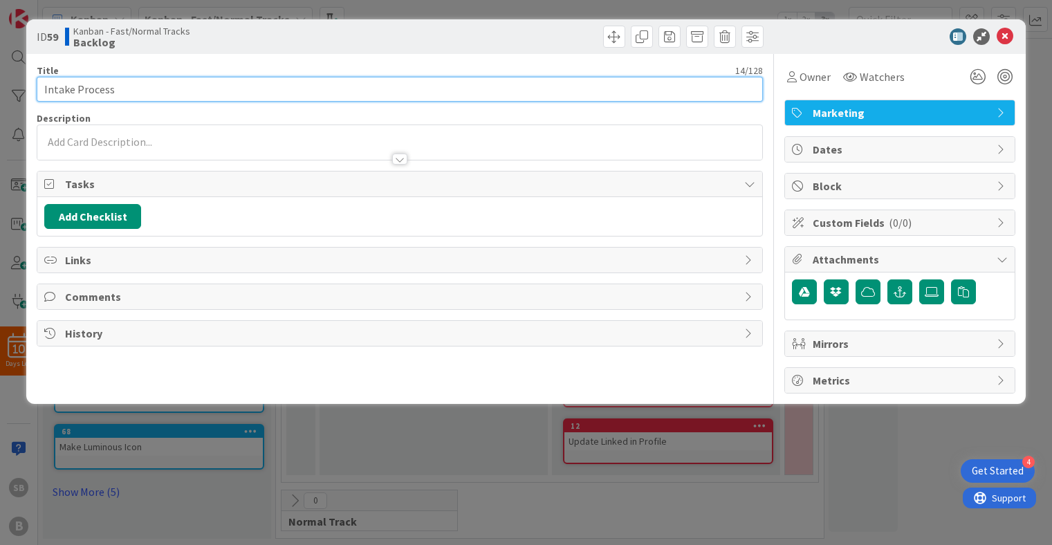
click at [128, 89] on input "Intake Process" at bounding box center [400, 89] width 726 height 25
paste input "Set up Hubspot Account"
click at [239, 94] on input "Intake Process (Set up Hubspot Account" at bounding box center [400, 89] width 726 height 25
type input "Intake Process (Set up Hubspot Account)"
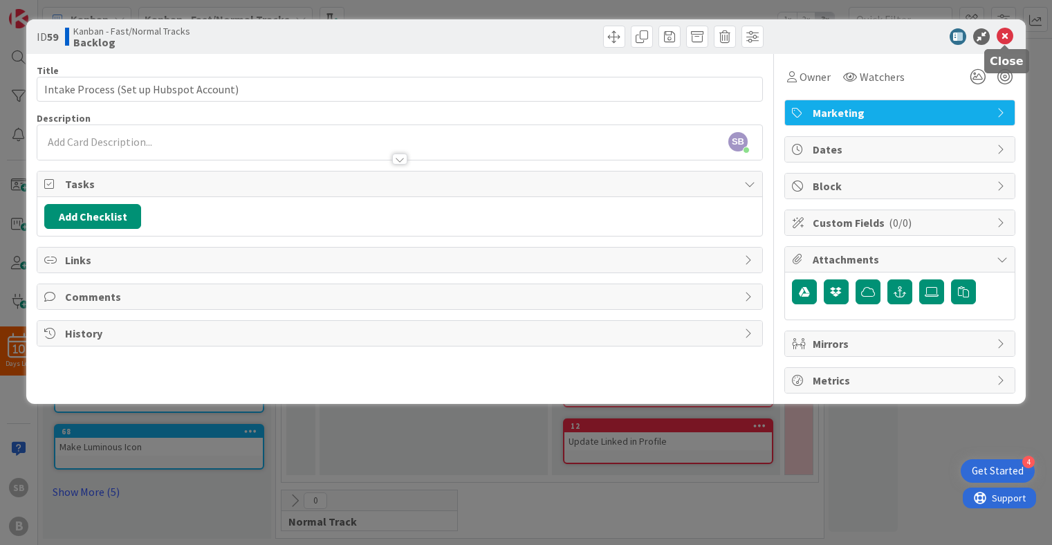
click at [1005, 37] on icon at bounding box center [1004, 36] width 17 height 17
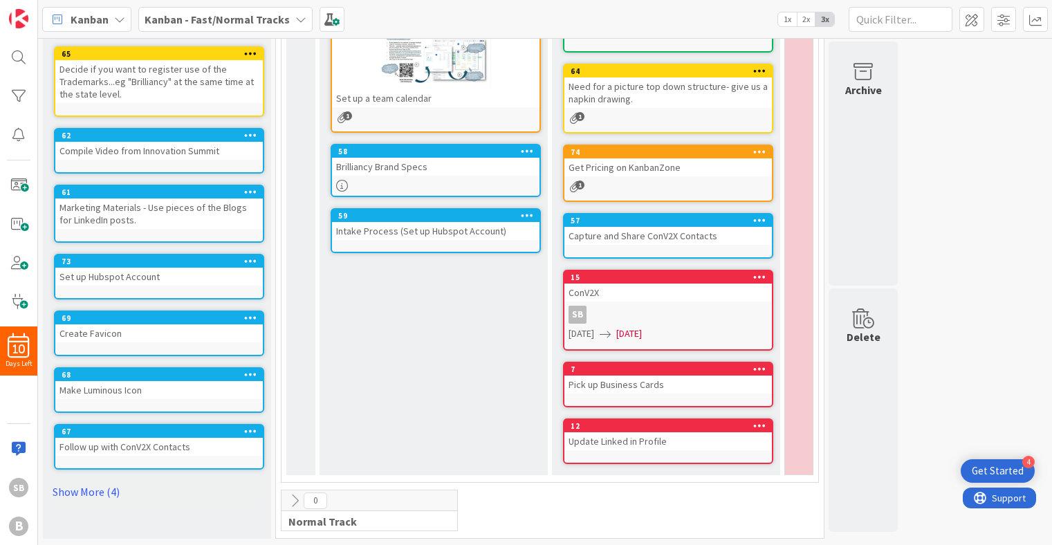
click at [254, 260] on icon at bounding box center [250, 261] width 13 height 10
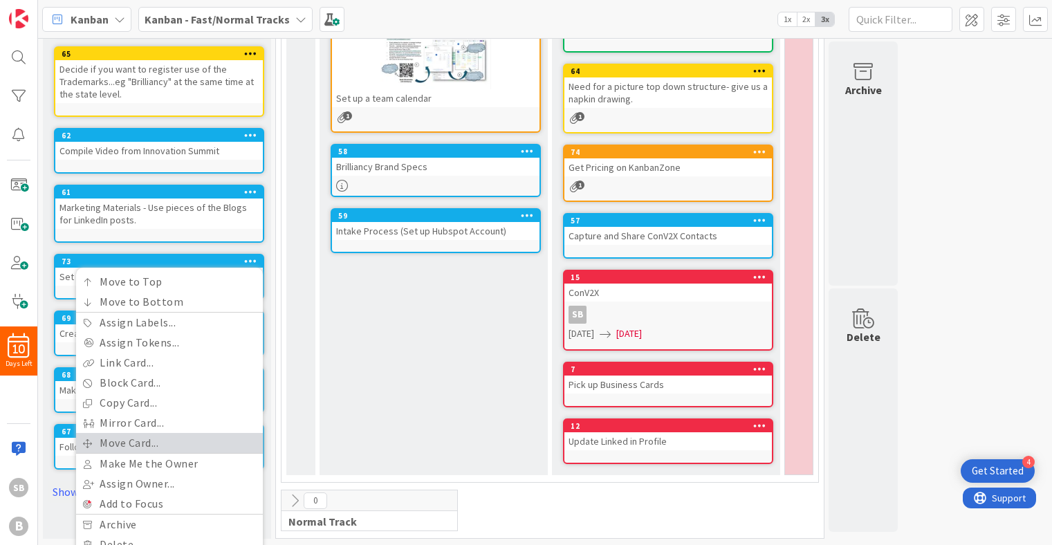
scroll to position [255, 0]
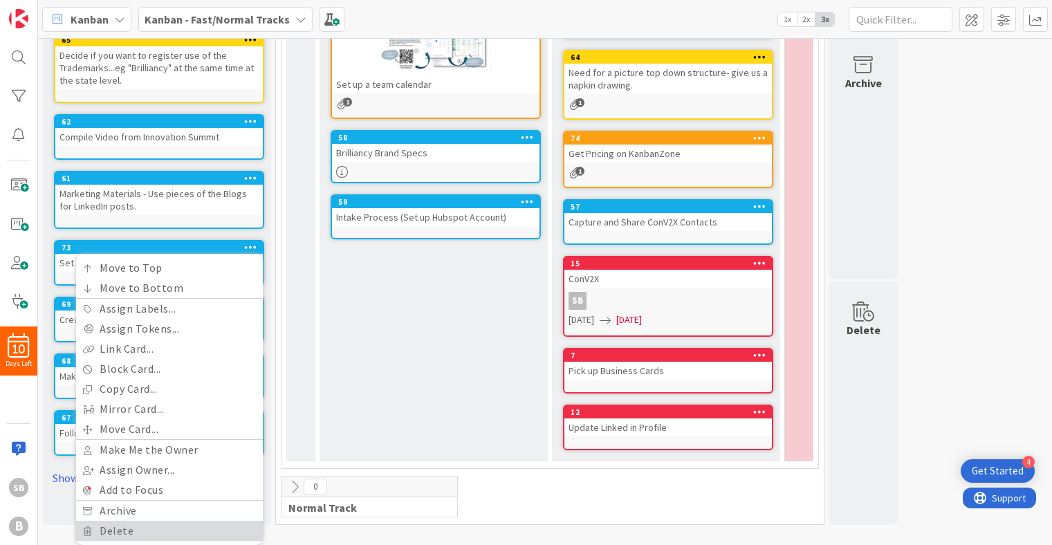
click at [157, 532] on link "Delete" at bounding box center [169, 531] width 187 height 20
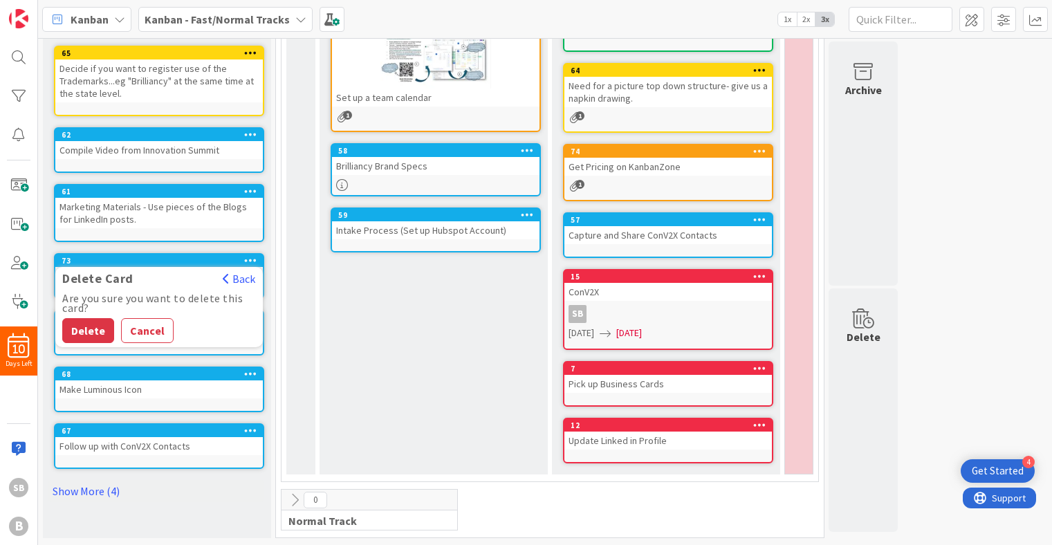
scroll to position [242, 0]
click at [98, 331] on button "Delete" at bounding box center [88, 330] width 52 height 25
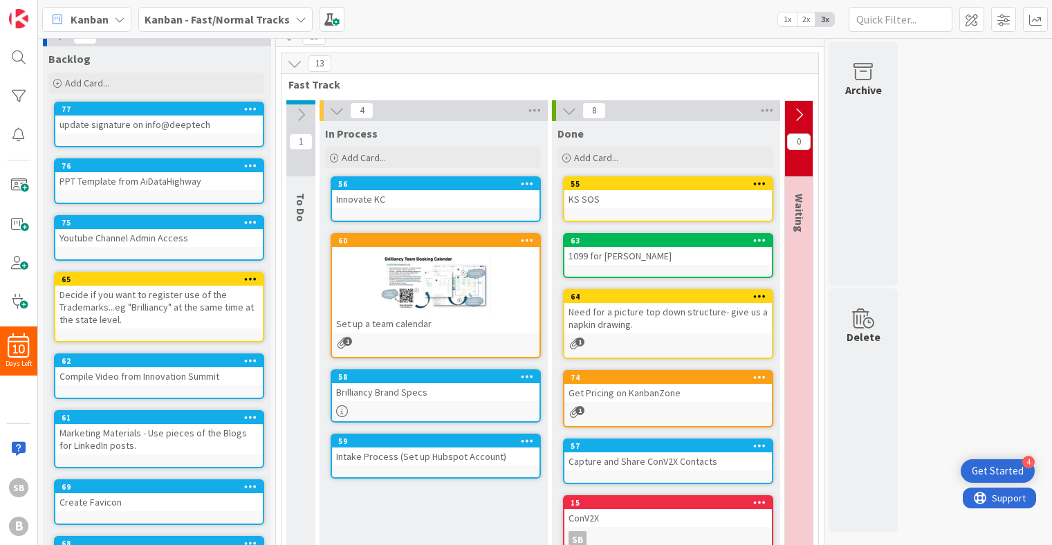
scroll to position [0, 0]
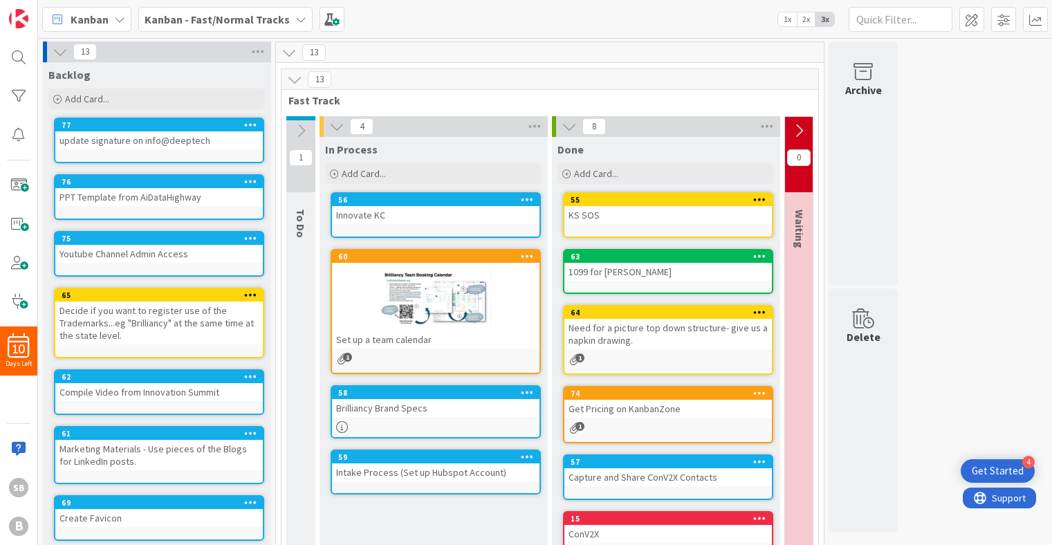
click at [57, 54] on icon at bounding box center [60, 51] width 15 height 15
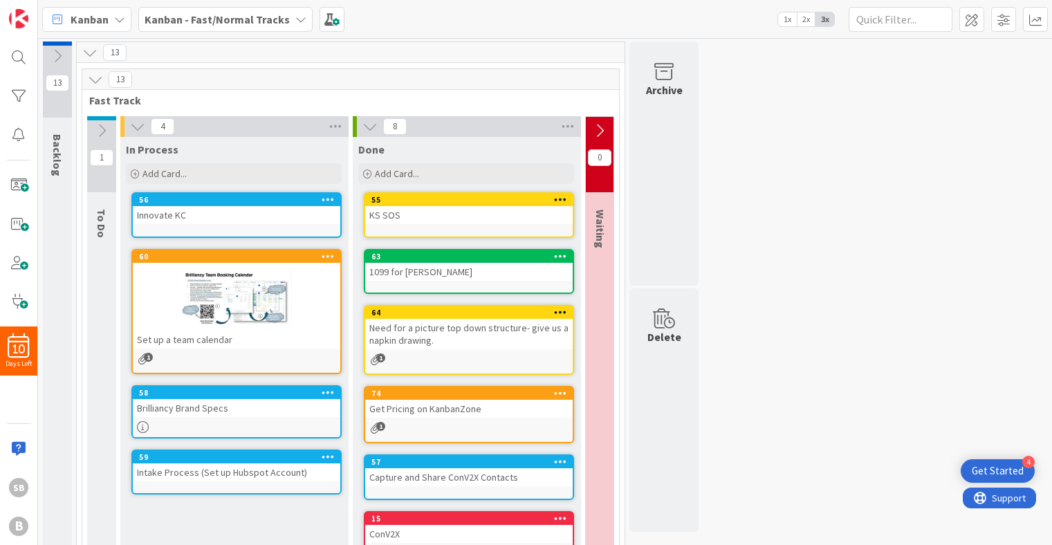
click at [748, 136] on div "13 Backlog 13 13 Fast Track 1 To Do 4 In Process Add Card... 56 Innovate KC 60 …" at bounding box center [545, 413] width 1008 height 745
click at [138, 125] on icon at bounding box center [137, 126] width 15 height 15
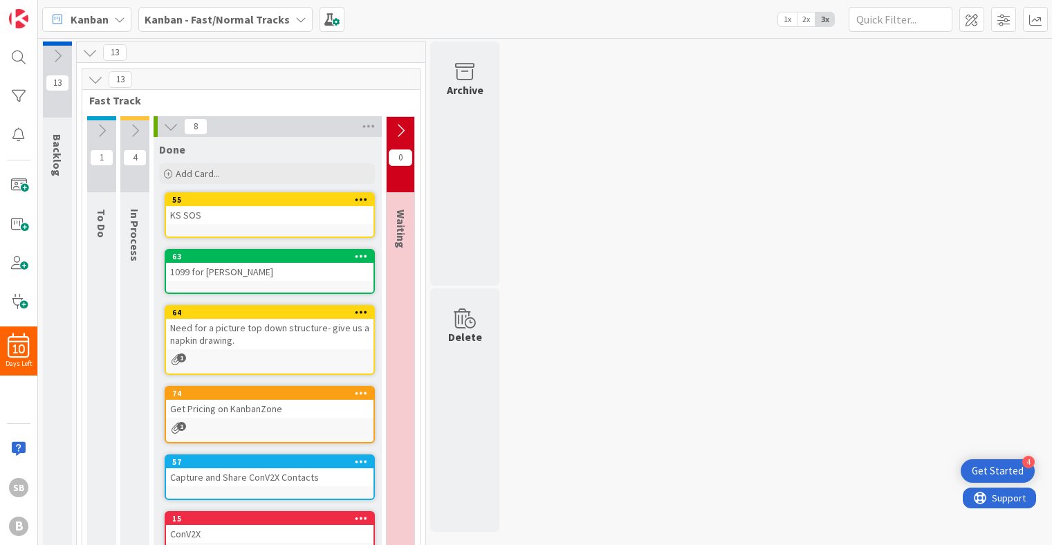
click at [175, 127] on icon at bounding box center [170, 126] width 15 height 15
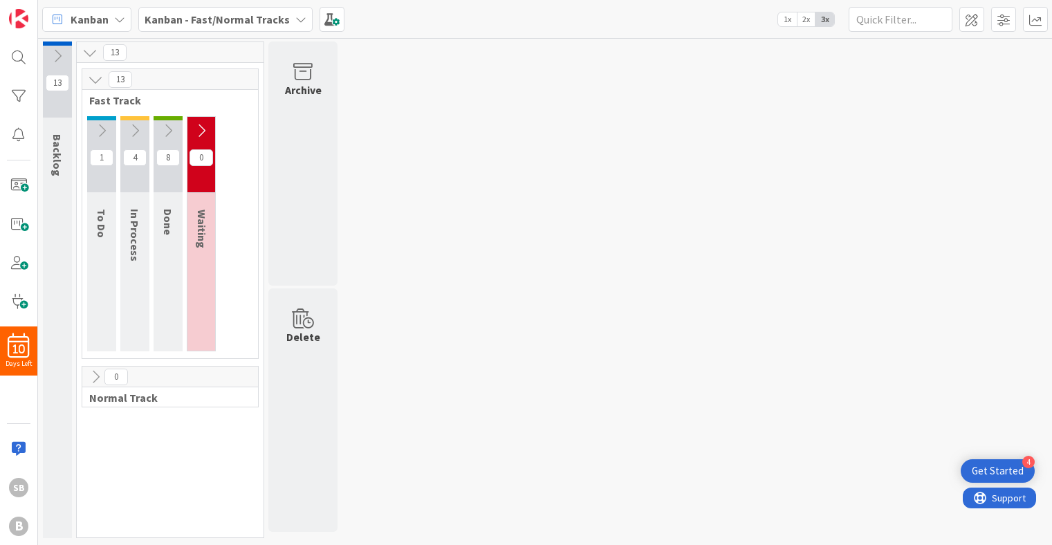
click at [134, 130] on icon at bounding box center [134, 130] width 15 height 15
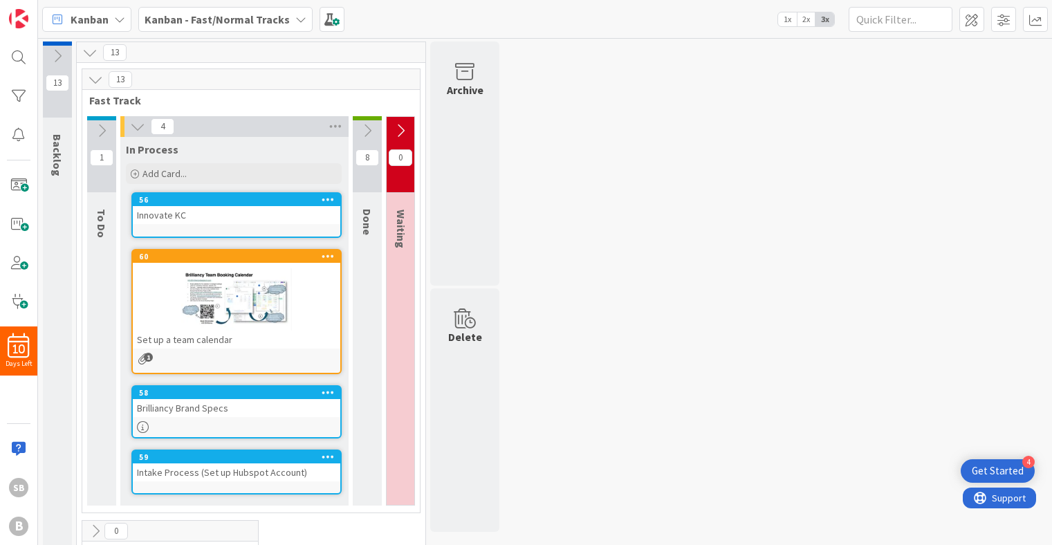
click at [576, 252] on div "13 Backlog 13 13 Fast Track 1 To Do 4 In Process Add Card... 56 Innovate KC 60 …" at bounding box center [545, 308] width 1008 height 535
